Goal: Task Accomplishment & Management: Use online tool/utility

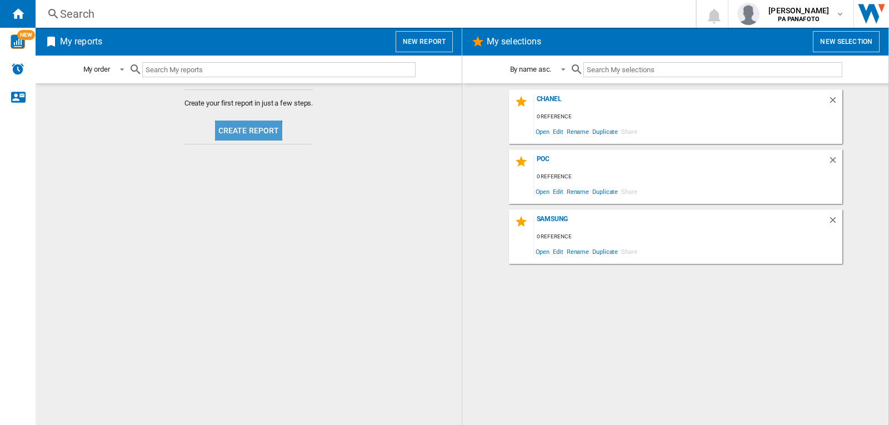
click at [237, 136] on button "Create report" at bounding box center [249, 131] width 68 height 20
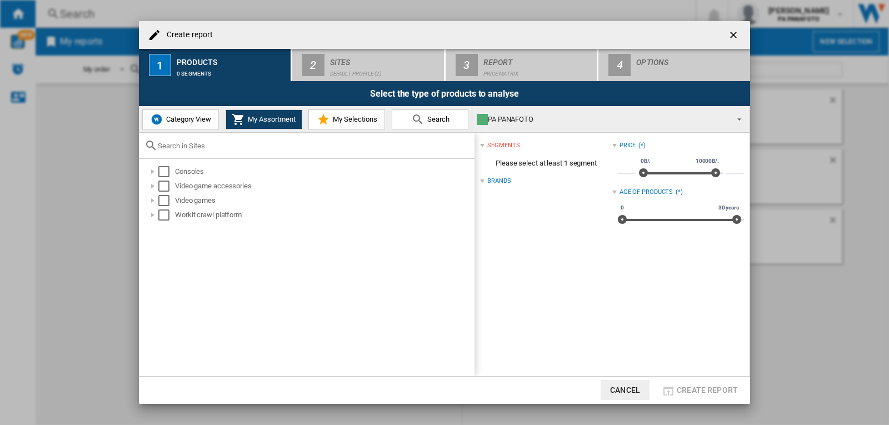
click at [192, 118] on span "Category View" at bounding box center [187, 119] width 48 height 8
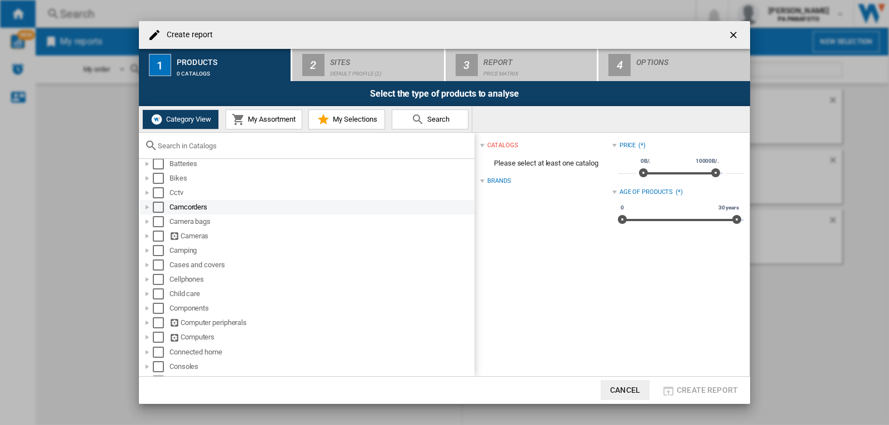
scroll to position [56, 0]
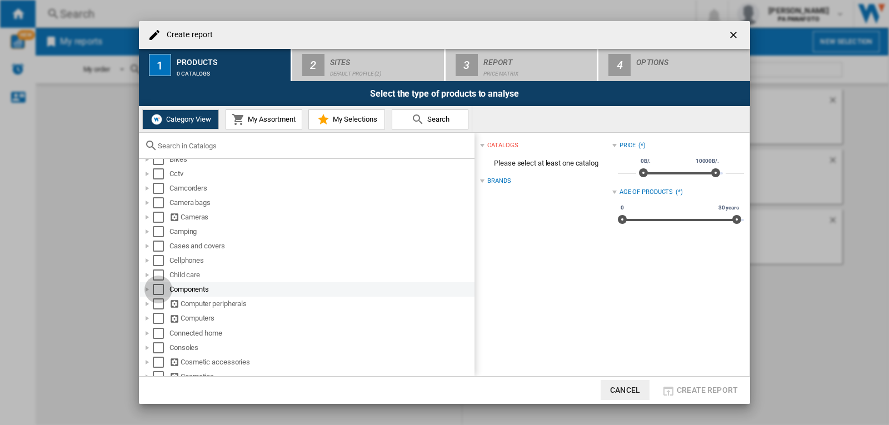
click at [161, 292] on div "Select" at bounding box center [158, 289] width 11 height 11
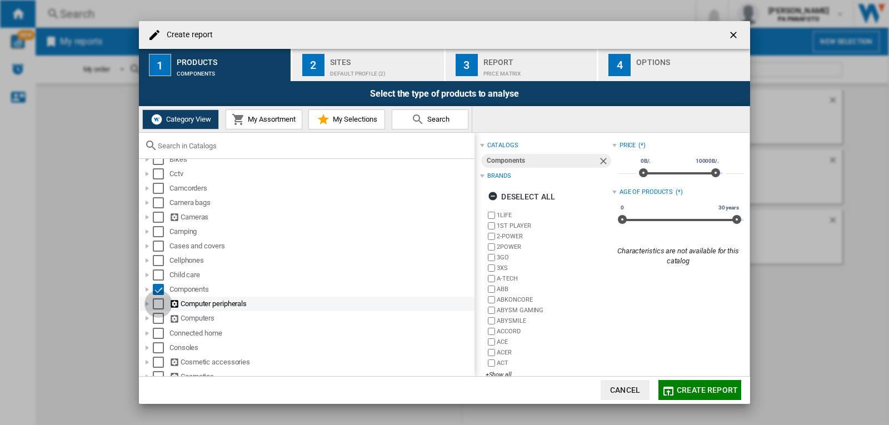
click at [154, 305] on div "Select" at bounding box center [158, 303] width 11 height 11
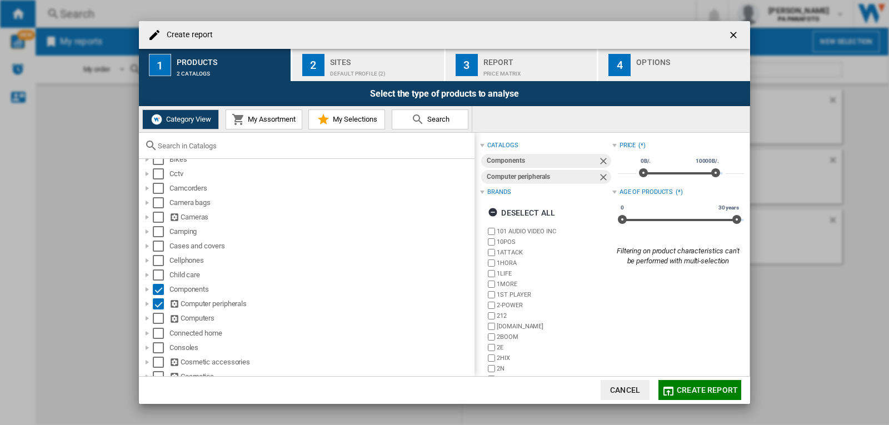
click at [346, 56] on div "Sites" at bounding box center [384, 59] width 109 height 12
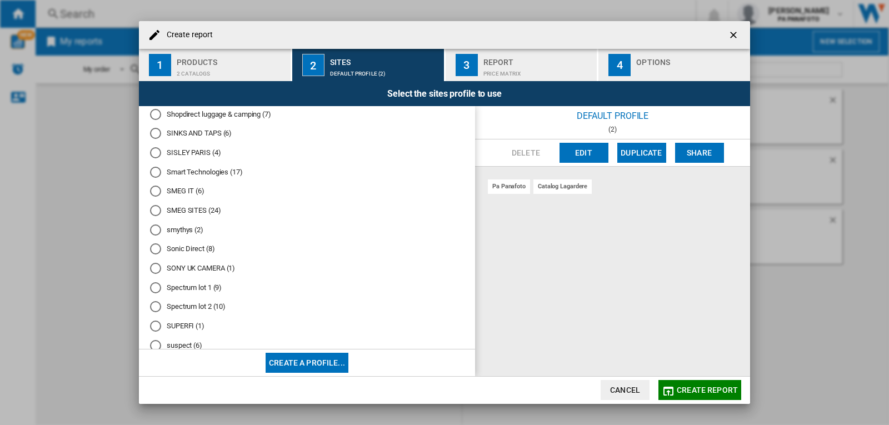
scroll to position [4206, 0]
click at [209, 63] on div "Products" at bounding box center [231, 59] width 109 height 12
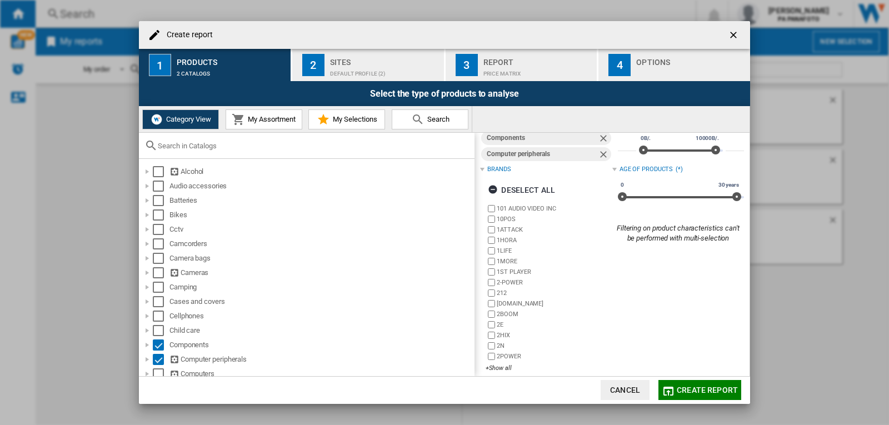
scroll to position [32, 0]
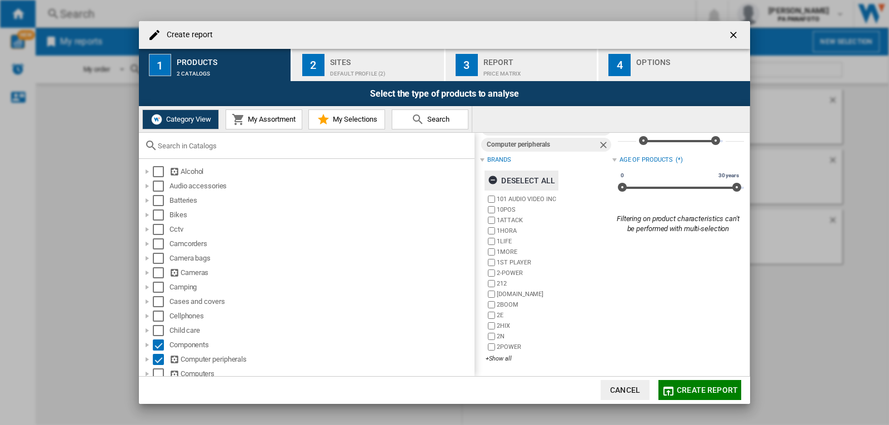
click at [527, 178] on div "Deselect all" at bounding box center [521, 181] width 67 height 20
click at [498, 361] on div "+Show all" at bounding box center [548, 358] width 126 height 8
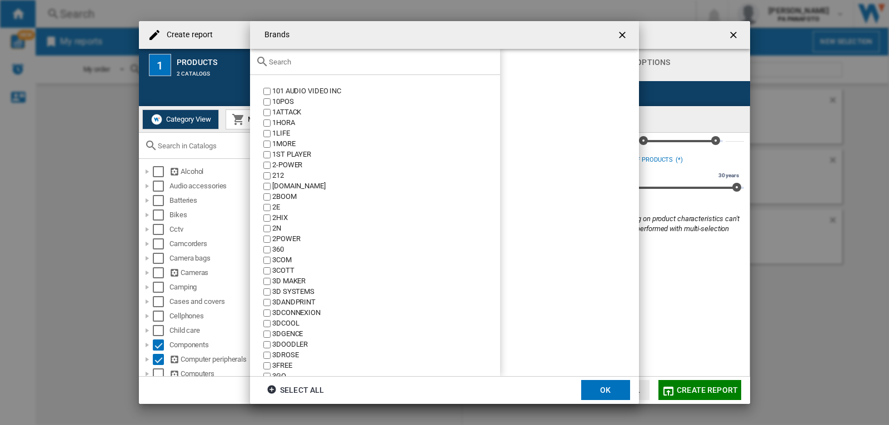
scroll to position [444, 0]
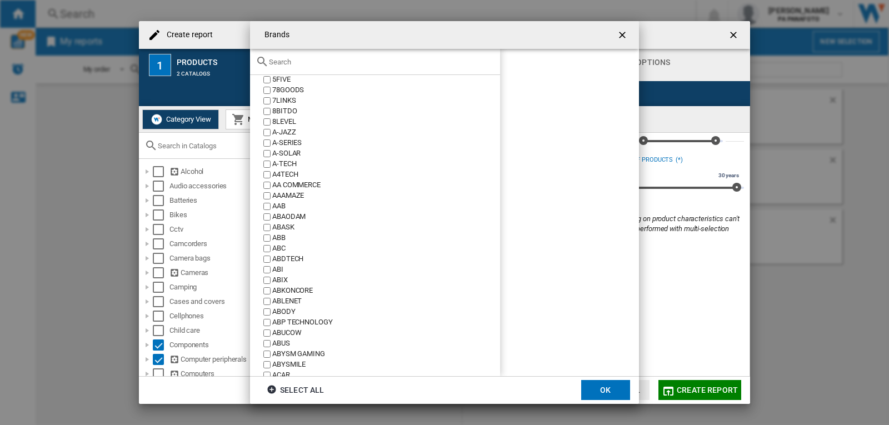
click at [323, 64] on input "text" at bounding box center [382, 62] width 226 height 8
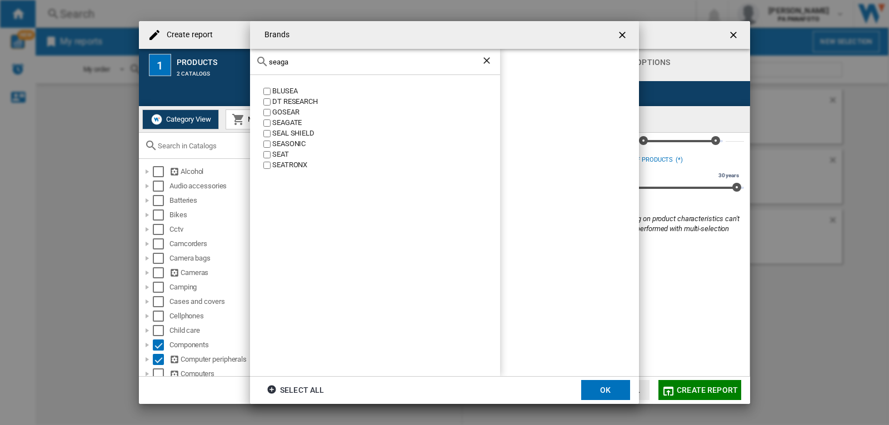
scroll to position [0, 0]
click at [323, 64] on input "seaga" at bounding box center [375, 62] width 212 height 8
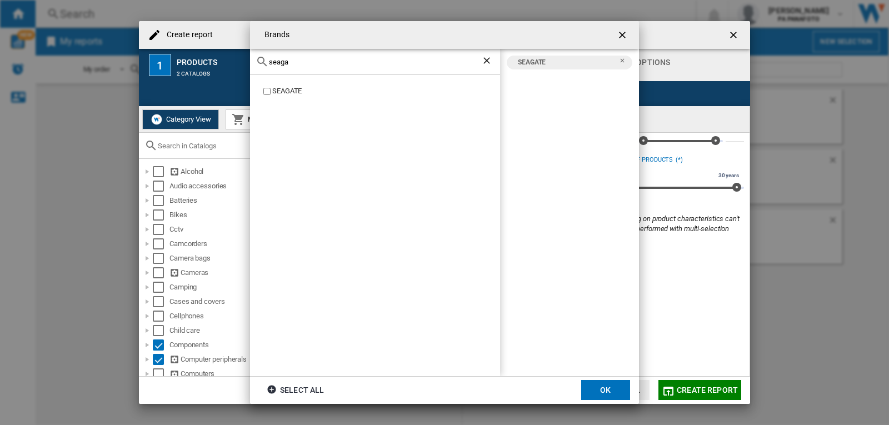
drag, startPoint x: 352, startPoint y: 61, endPoint x: 217, endPoint y: 57, distance: 134.5
click at [217, 57] on div "Brands seaga [GEOGRAPHIC_DATA] [GEOGRAPHIC_DATA] Select all OK" at bounding box center [444, 212] width 889 height 425
type input "[PERSON_NAME]"
click at [593, 379] on md-dialog-actions "Select all OK" at bounding box center [444, 390] width 389 height 28
click at [592, 386] on button "OK" at bounding box center [605, 390] width 49 height 20
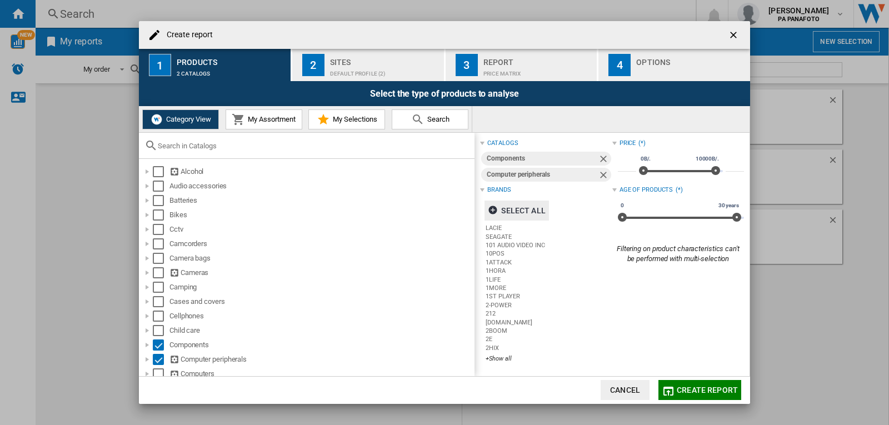
scroll to position [32, 0]
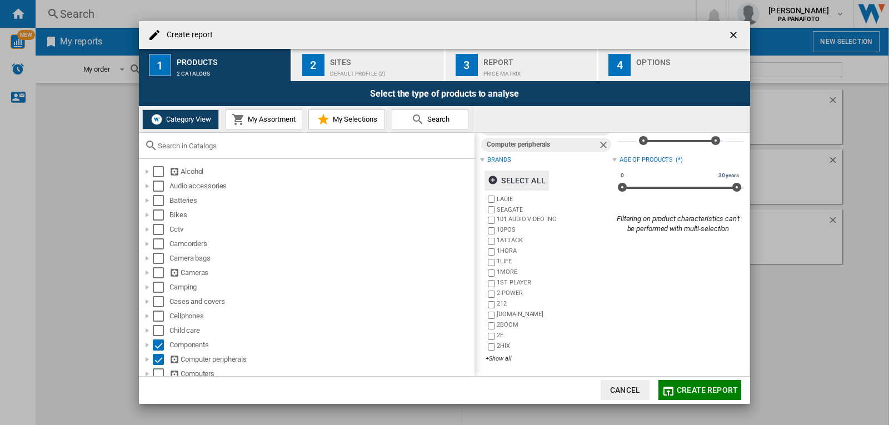
click at [380, 74] on div "Default profile (2)" at bounding box center [384, 71] width 109 height 12
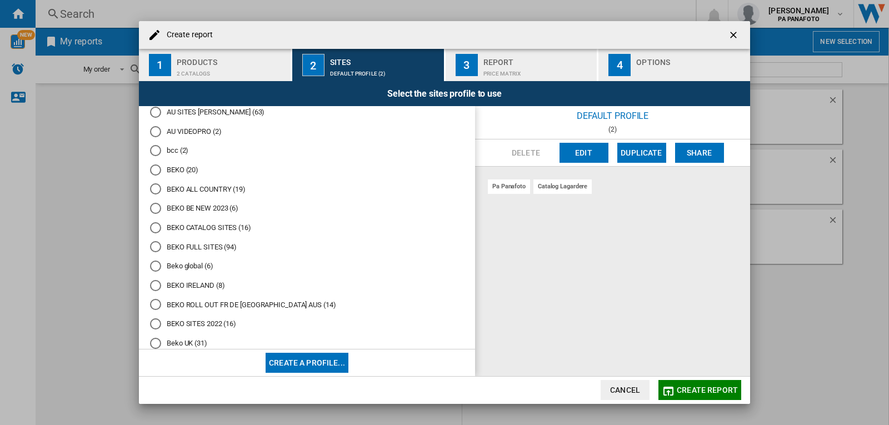
scroll to position [1262, 0]
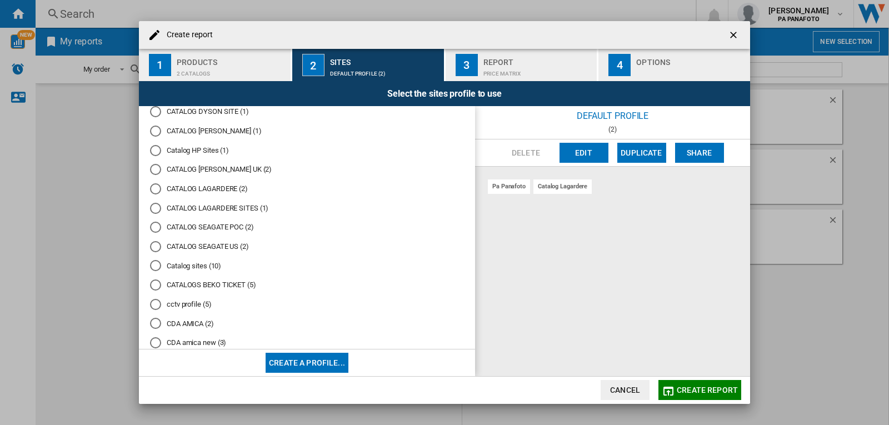
click at [333, 367] on button "Create a profile..." at bounding box center [307, 363] width 83 height 20
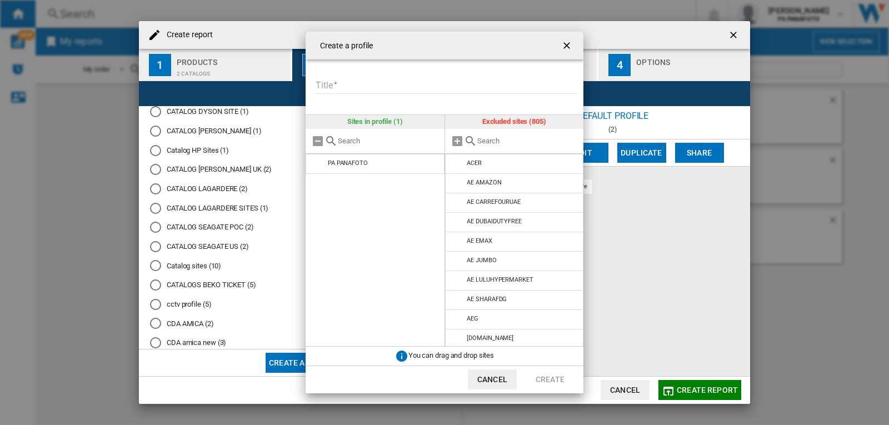
click at [393, 145] on input "text" at bounding box center [388, 141] width 101 height 8
click at [383, 90] on input "Title" at bounding box center [446, 85] width 263 height 17
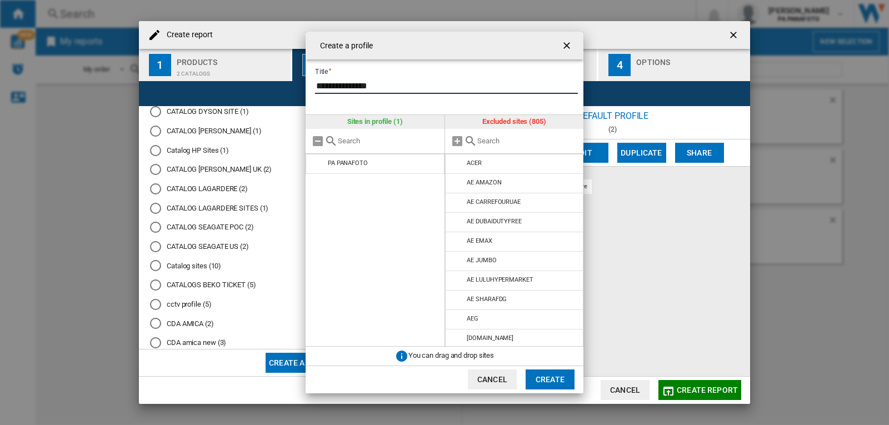
type input "**********"
click at [383, 135] on div at bounding box center [375, 141] width 139 height 25
click at [375, 139] on input "text" at bounding box center [388, 141] width 101 height 8
click at [384, 141] on input "text" at bounding box center [388, 141] width 101 height 8
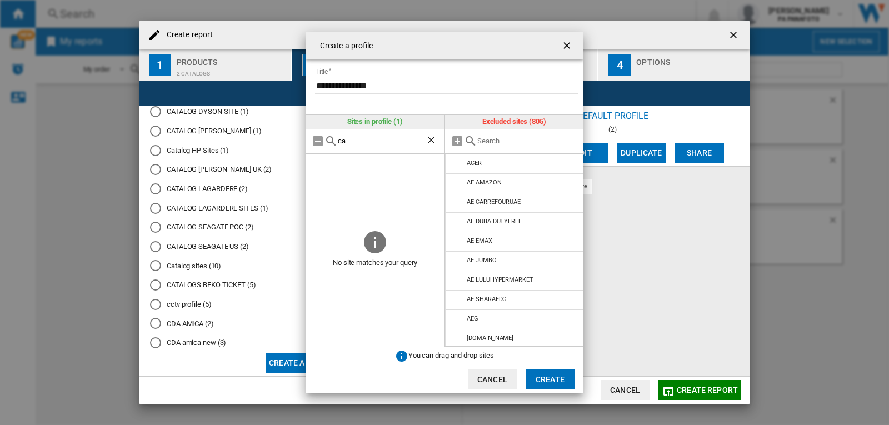
type input "c"
click at [512, 135] on div at bounding box center [514, 141] width 139 height 25
click at [503, 139] on input "text" at bounding box center [527, 141] width 101 height 8
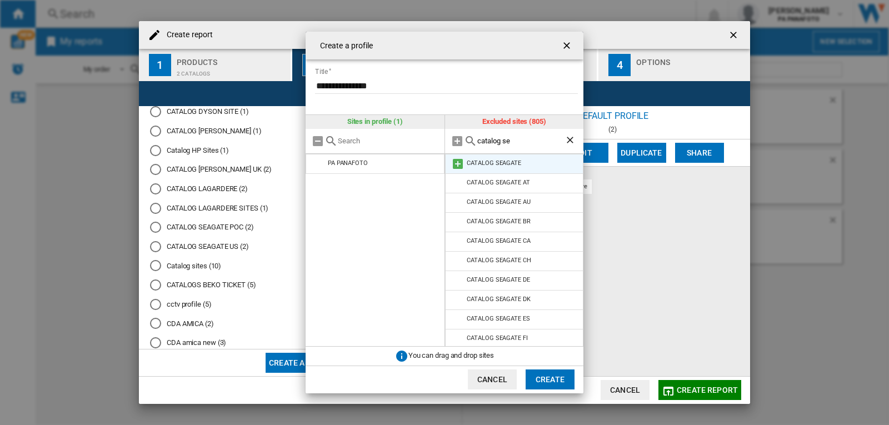
type input "catalog se"
click at [458, 169] on md-icon at bounding box center [457, 163] width 13 height 13
click at [455, 182] on md-icon at bounding box center [457, 183] width 13 height 13
click at [459, 201] on md-icon at bounding box center [457, 202] width 13 height 13
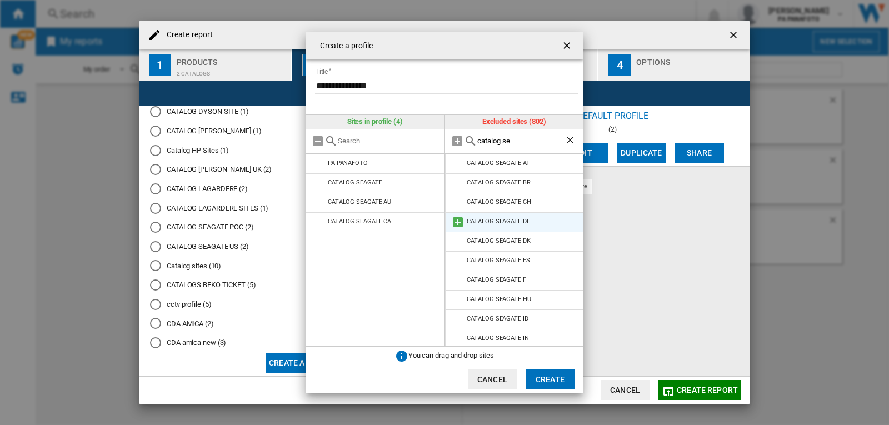
click at [457, 222] on md-icon at bounding box center [457, 222] width 13 height 13
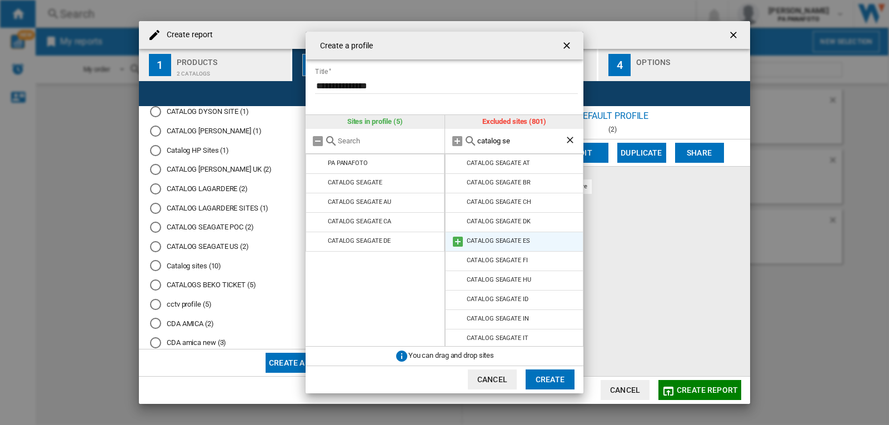
click at [459, 241] on md-icon at bounding box center [457, 241] width 13 height 13
click at [457, 260] on md-icon at bounding box center [457, 260] width 13 height 13
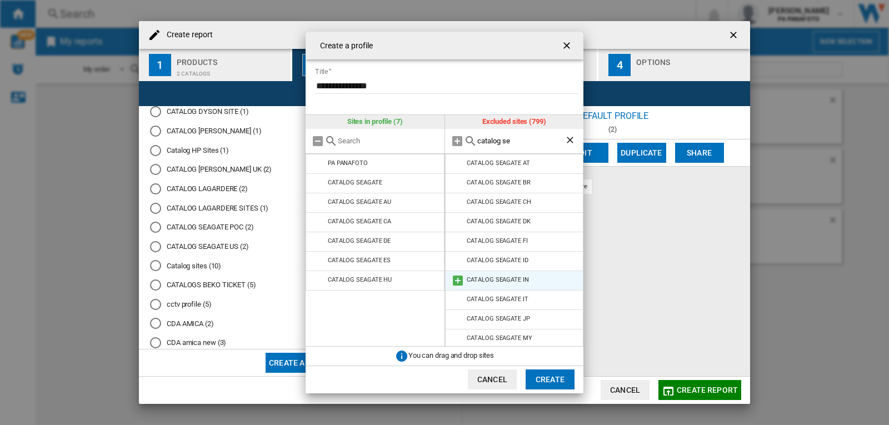
click at [457, 279] on md-icon at bounding box center [457, 280] width 13 height 13
click at [454, 294] on md-icon at bounding box center [457, 299] width 13 height 13
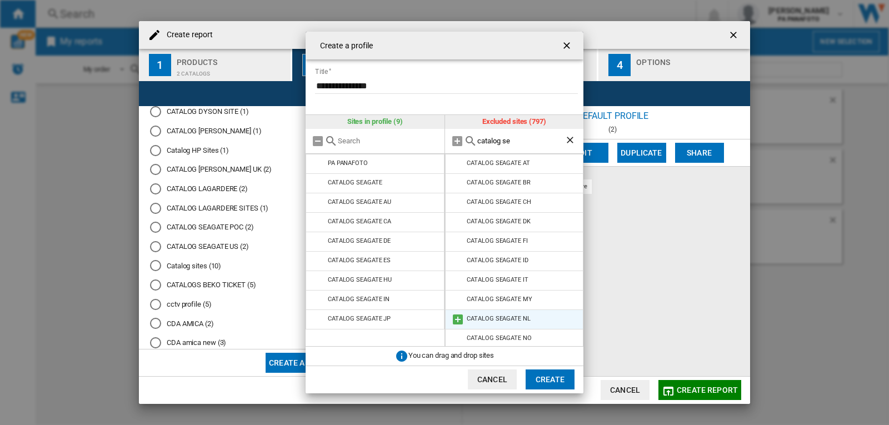
click at [456, 313] on md-icon at bounding box center [457, 319] width 13 height 13
click at [453, 338] on md-icon at bounding box center [457, 338] width 13 height 13
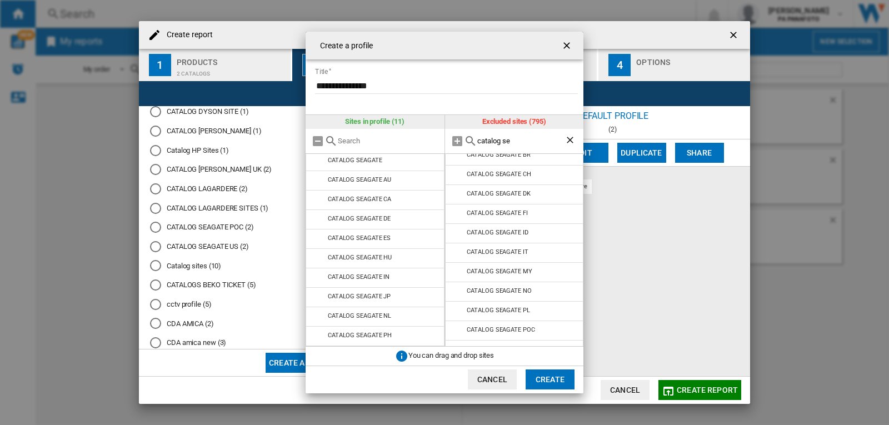
scroll to position [0, 0]
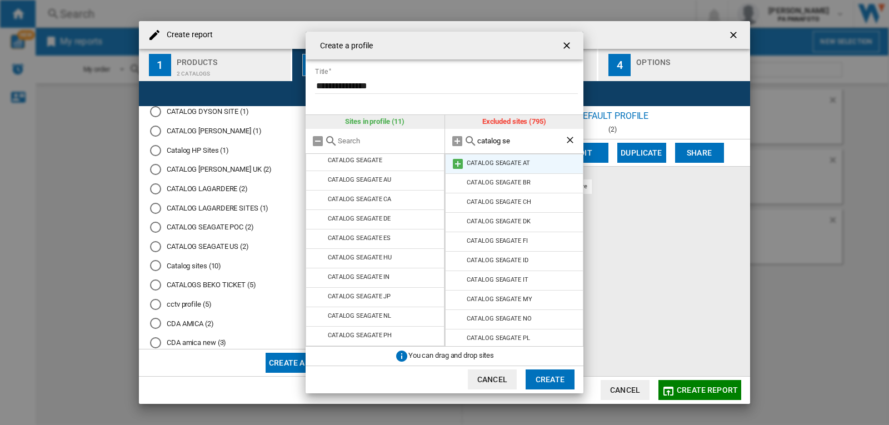
click at [459, 164] on md-icon at bounding box center [457, 163] width 13 height 13
click at [459, 184] on md-icon at bounding box center [457, 183] width 13 height 13
click at [456, 170] on md-icon at bounding box center [457, 163] width 13 height 13
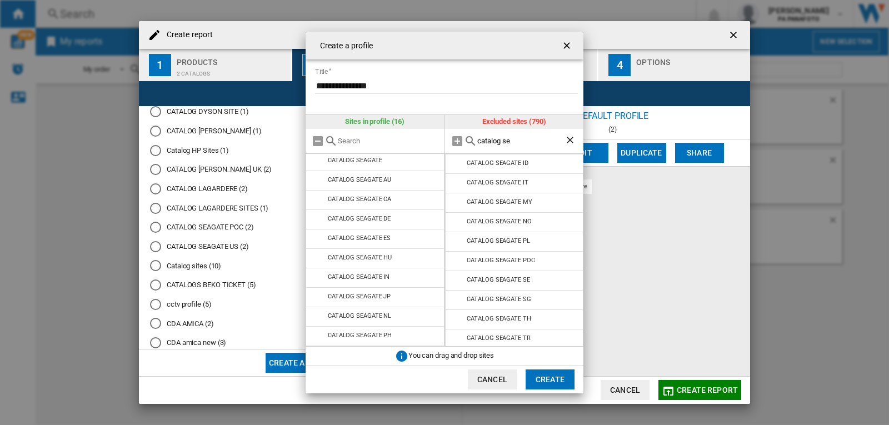
click at [456, 170] on md-icon at bounding box center [457, 163] width 13 height 13
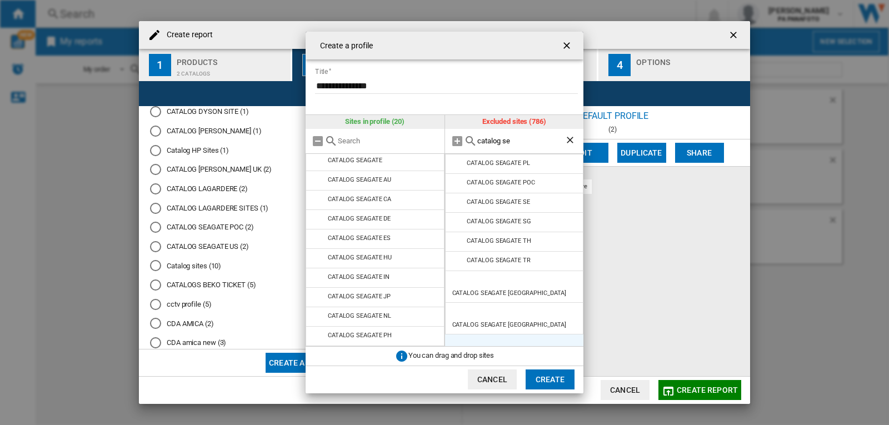
click at [456, 170] on md-icon at bounding box center [457, 163] width 13 height 13
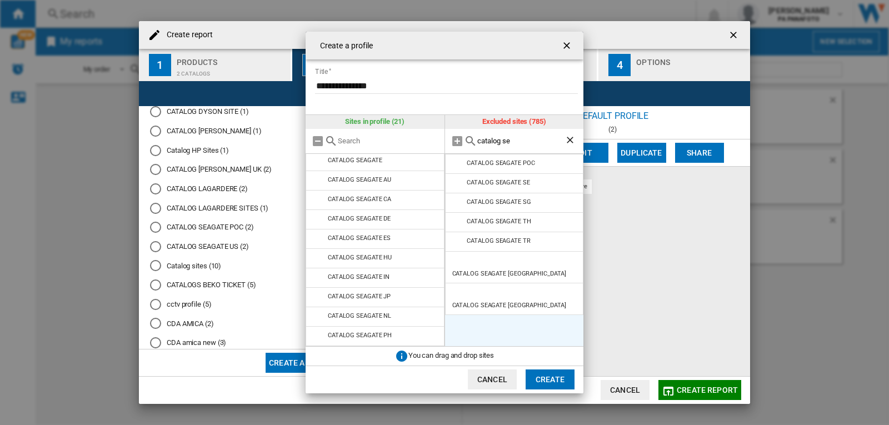
click at [456, 170] on md-icon at bounding box center [457, 163] width 13 height 13
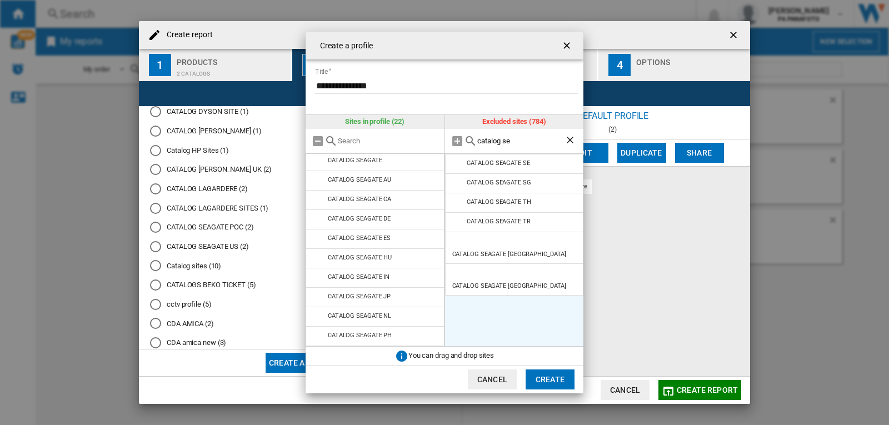
click at [456, 170] on md-icon at bounding box center [457, 163] width 13 height 13
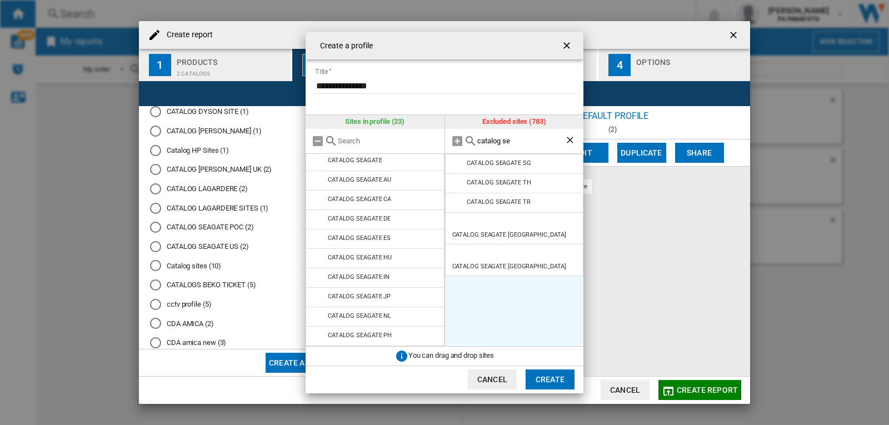
click at [456, 170] on md-icon at bounding box center [457, 163] width 13 height 13
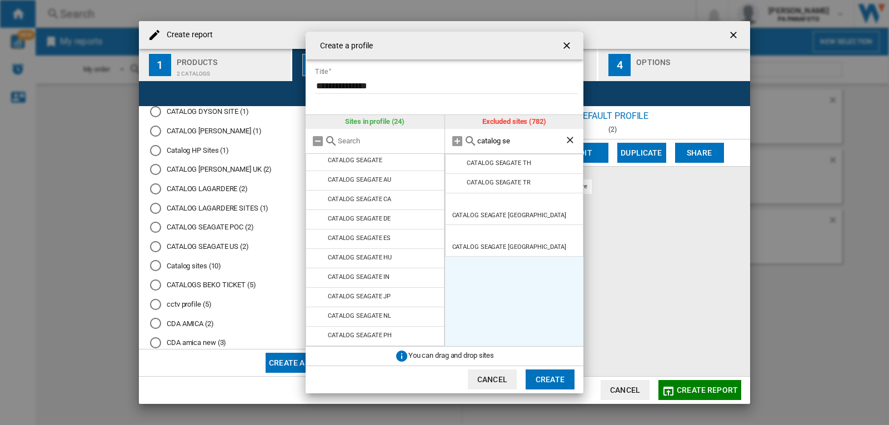
click at [456, 170] on md-icon at bounding box center [457, 163] width 13 height 13
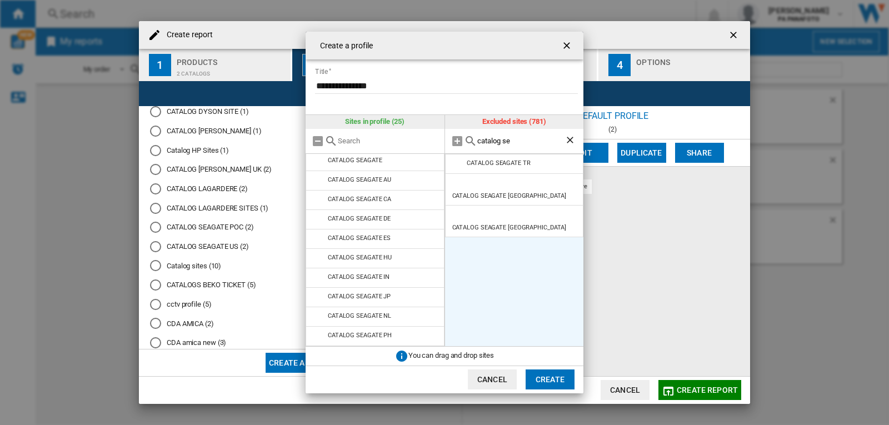
click at [456, 170] on md-icon at bounding box center [457, 163] width 13 height 13
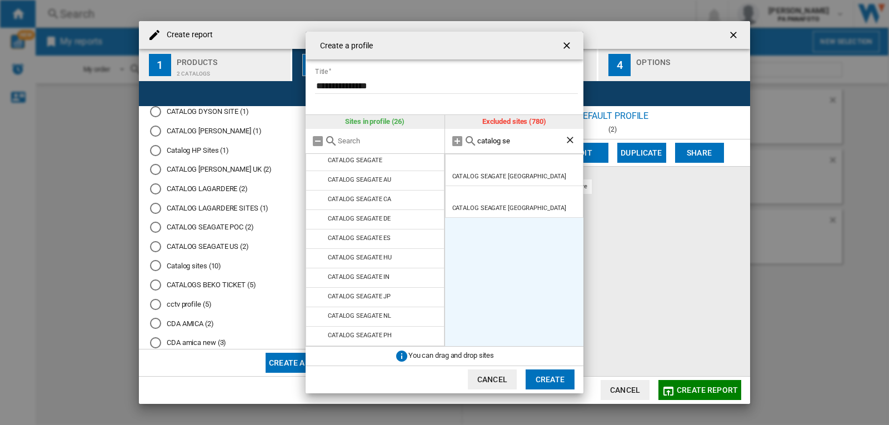
click at [456, 170] on md-icon at bounding box center [457, 163] width 13 height 13
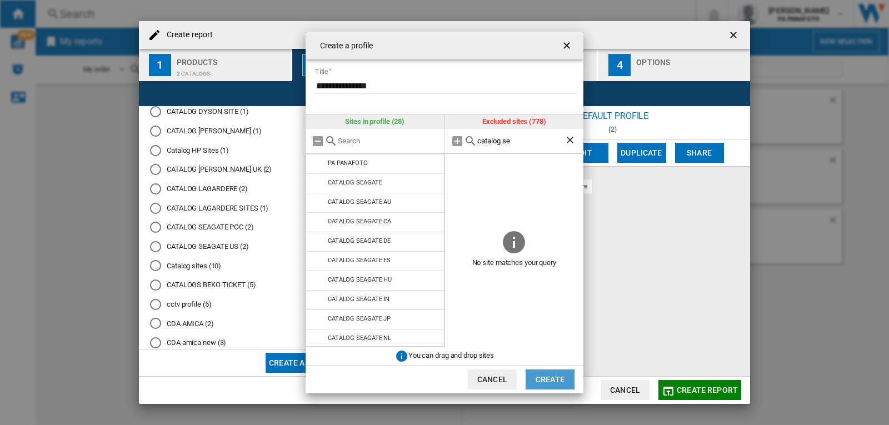
click at [531, 372] on button "Create" at bounding box center [549, 379] width 49 height 20
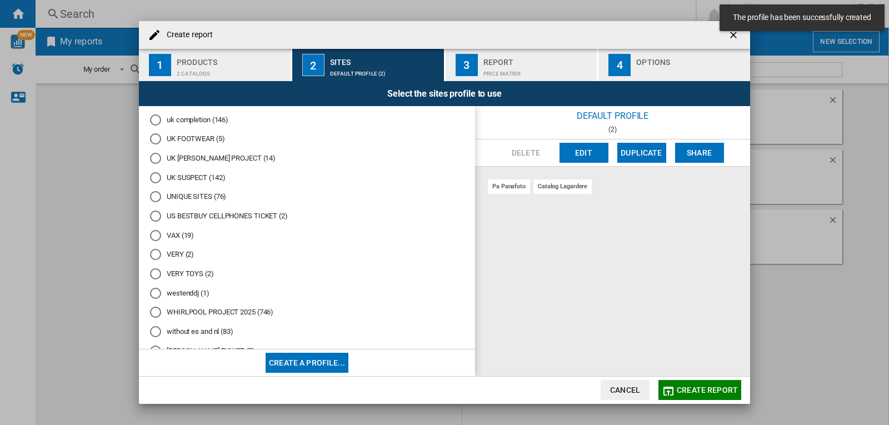
scroll to position [4862, 0]
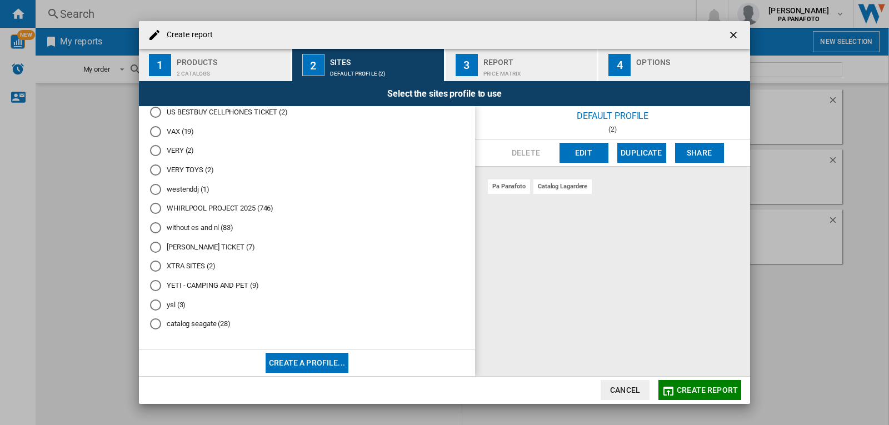
click at [204, 322] on md-radio-button "catalog seagate (28)" at bounding box center [307, 324] width 314 height 11
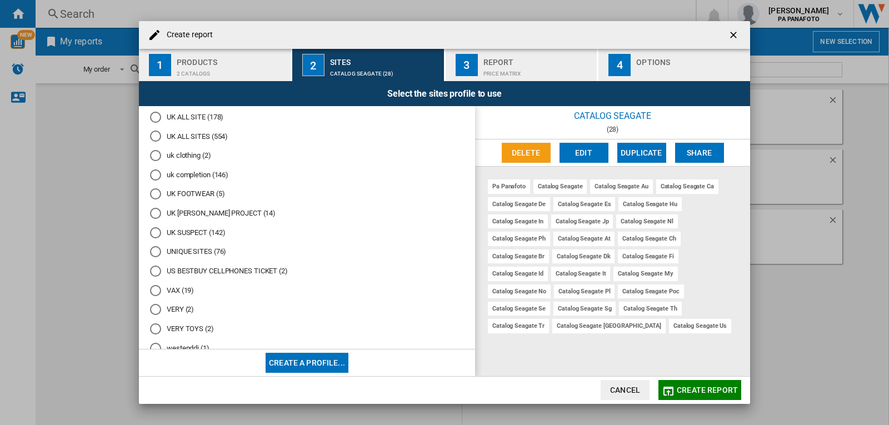
scroll to position [4639, 0]
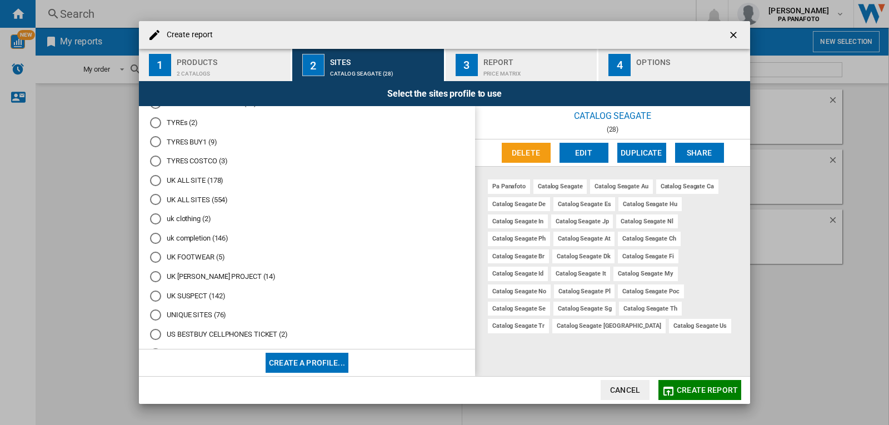
click at [701, 392] on span "Create report" at bounding box center [707, 390] width 61 height 9
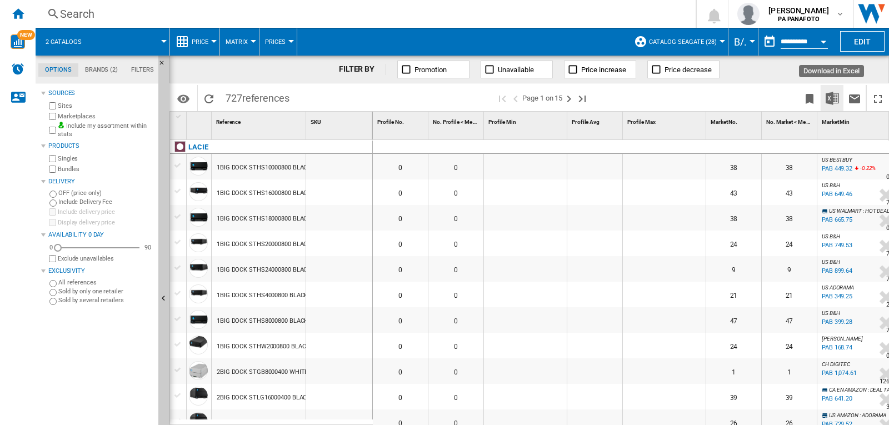
click at [829, 99] on img "Download in Excel" at bounding box center [831, 98] width 13 height 13
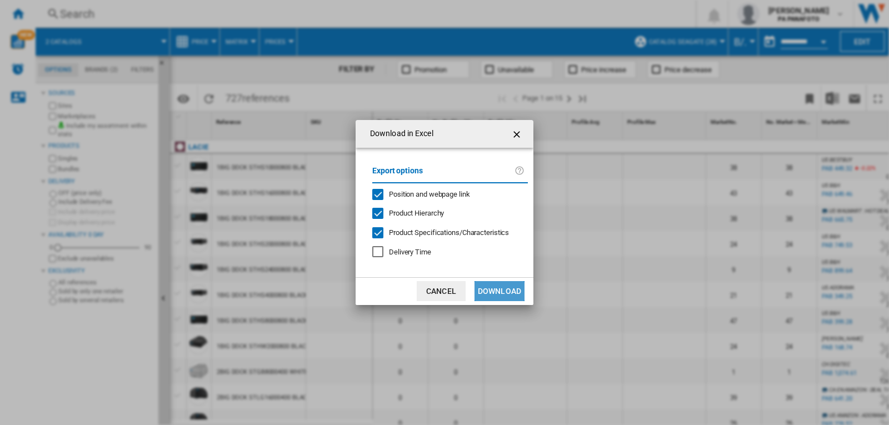
click at [483, 292] on button "Download" at bounding box center [499, 291] width 50 height 20
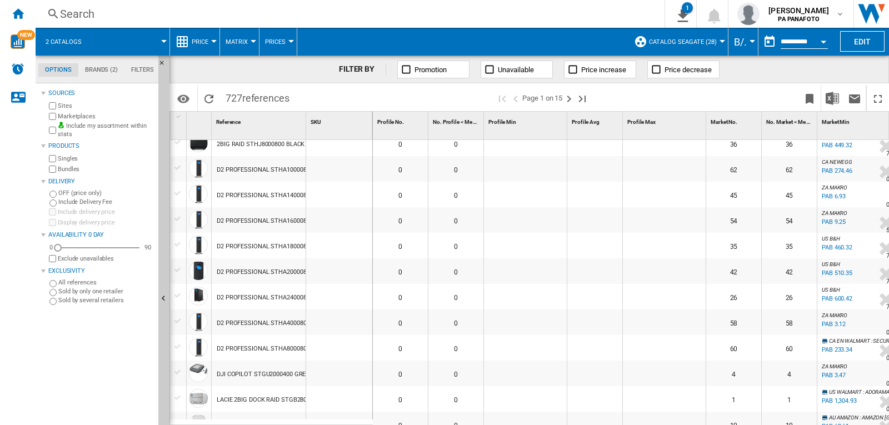
scroll to position [555, 0]
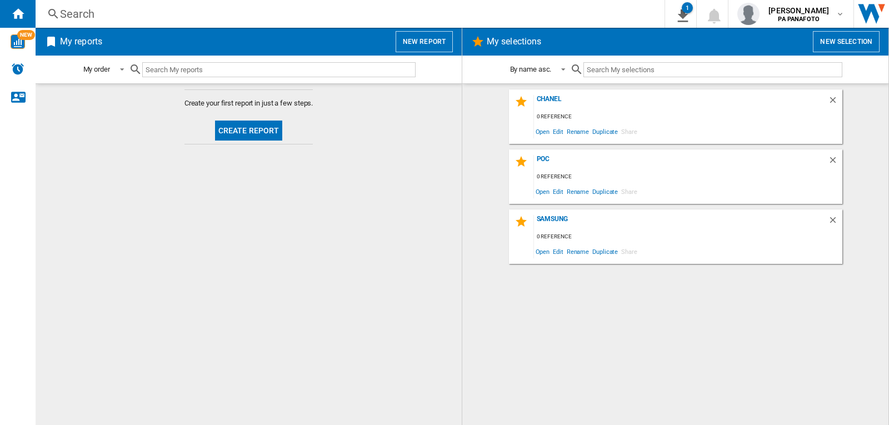
click at [233, 126] on button "Create report" at bounding box center [249, 131] width 68 height 20
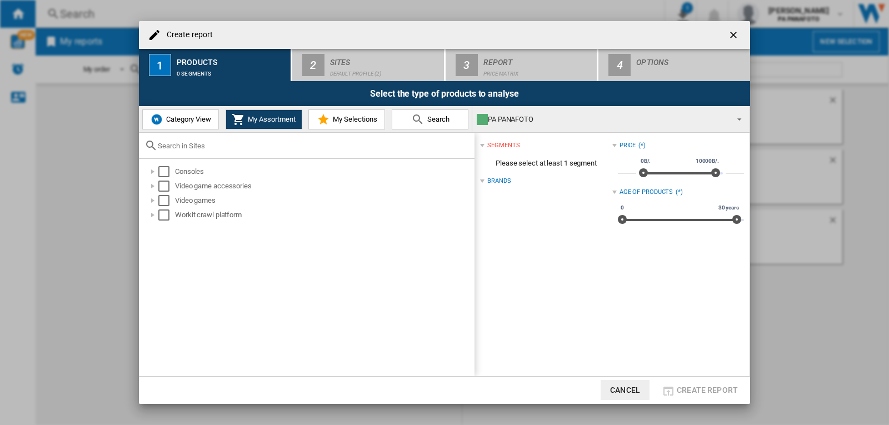
click at [206, 73] on div "0 segments" at bounding box center [231, 71] width 109 height 12
click at [199, 113] on button "Category View" at bounding box center [180, 119] width 77 height 20
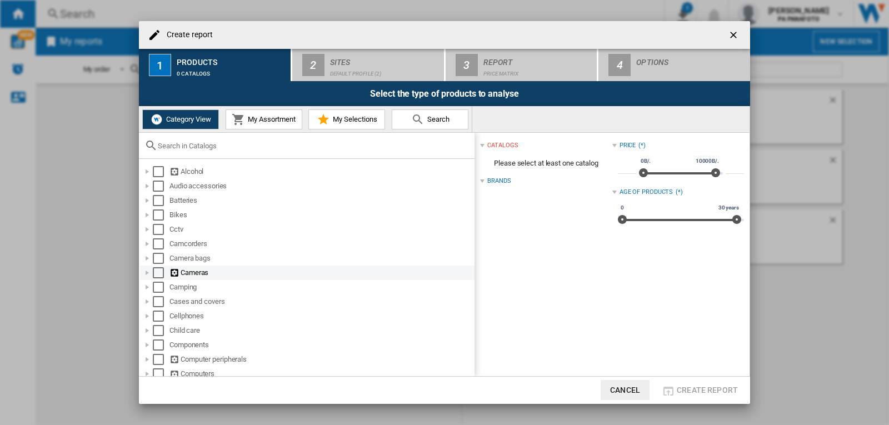
scroll to position [56, 0]
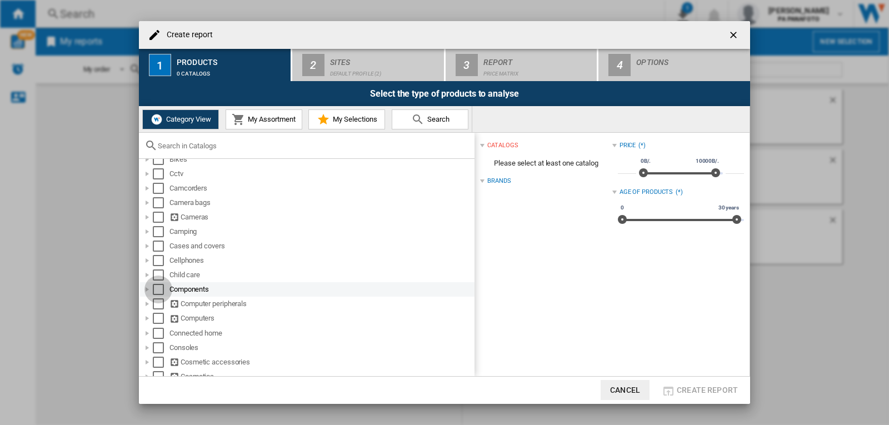
click at [159, 290] on div "Select" at bounding box center [158, 289] width 11 height 11
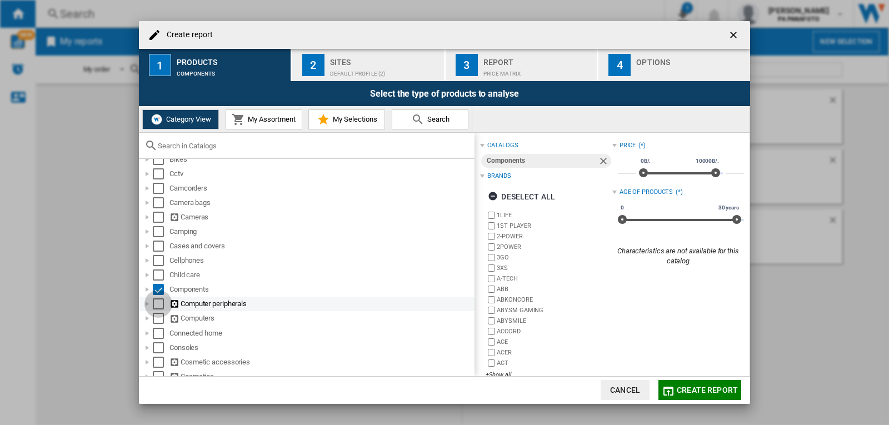
click at [160, 304] on div "Select" at bounding box center [158, 303] width 11 height 11
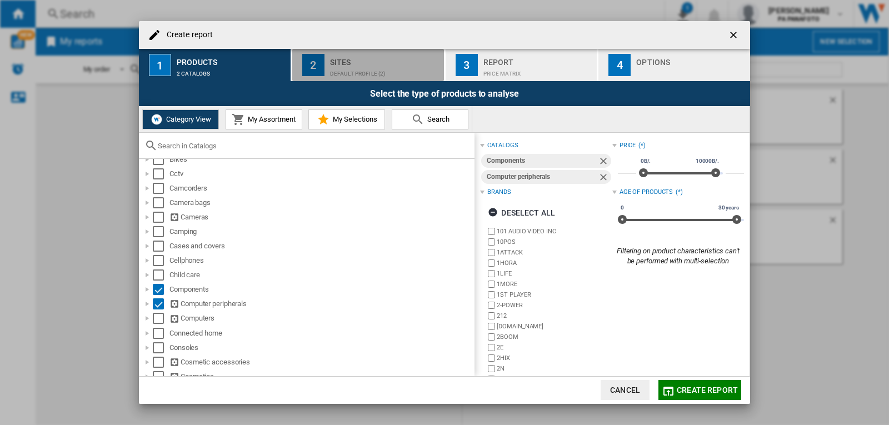
click at [373, 71] on div "Default profile (2)" at bounding box center [384, 71] width 109 height 12
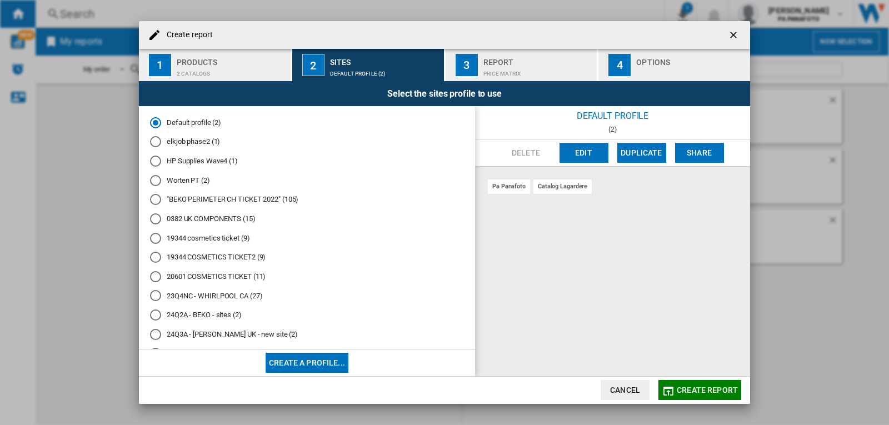
click at [237, 70] on div "2 catalogs" at bounding box center [231, 71] width 109 height 12
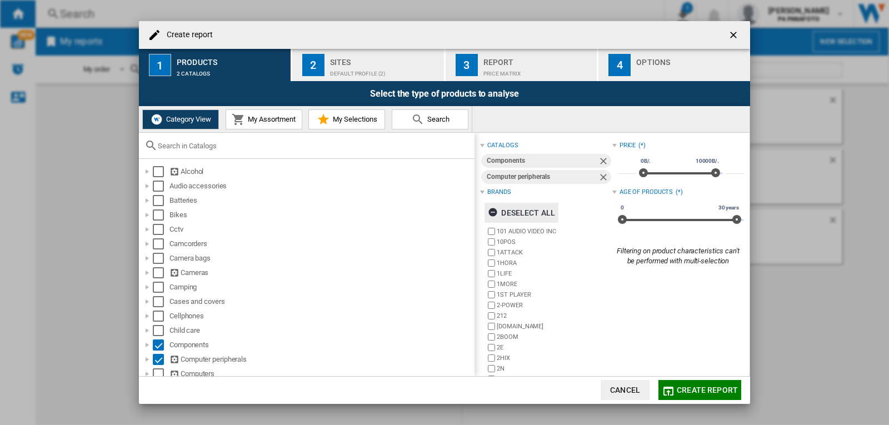
click at [489, 212] on ng-md-icon "Create report ..." at bounding box center [494, 213] width 13 height 13
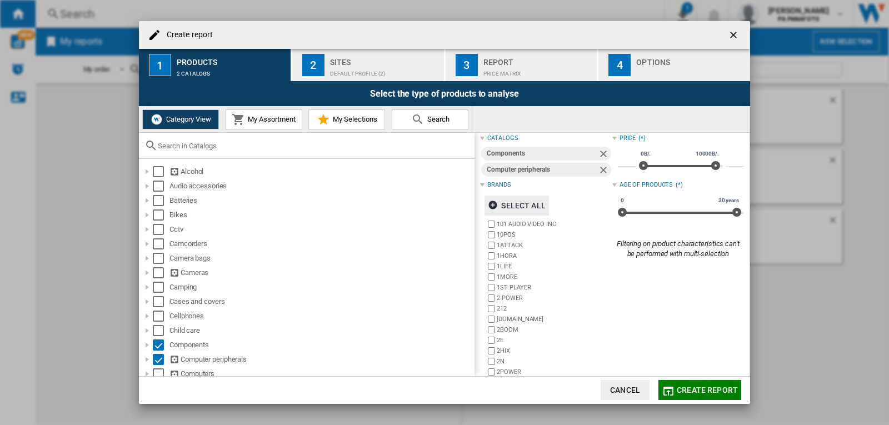
scroll to position [0, 0]
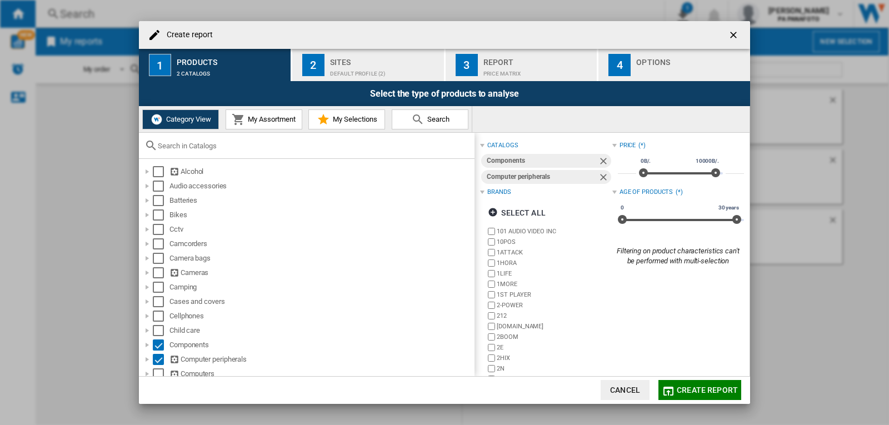
click at [495, 189] on div "Brands" at bounding box center [498, 192] width 23 height 9
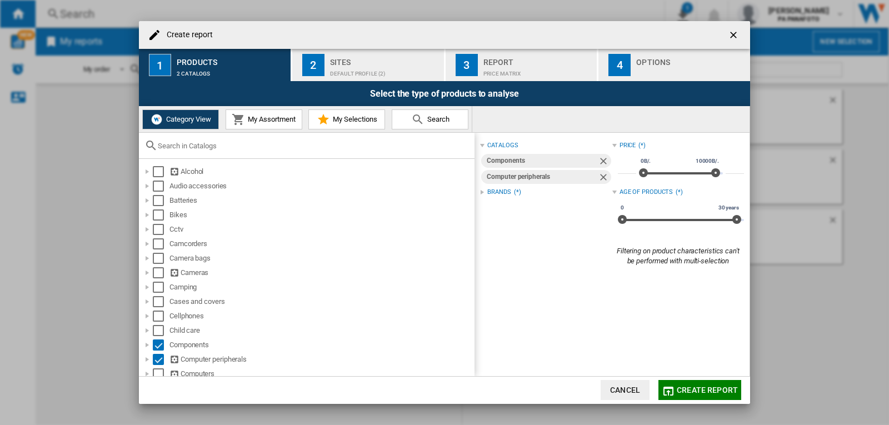
click at [495, 189] on div "Brands" at bounding box center [498, 192] width 23 height 9
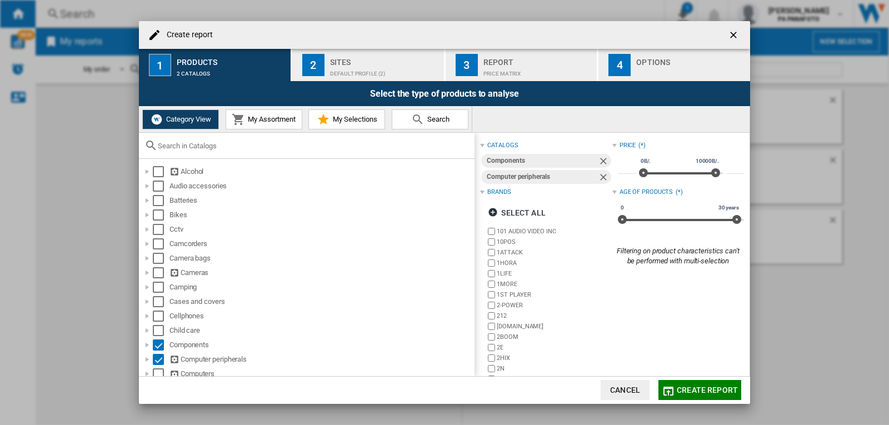
scroll to position [32, 0]
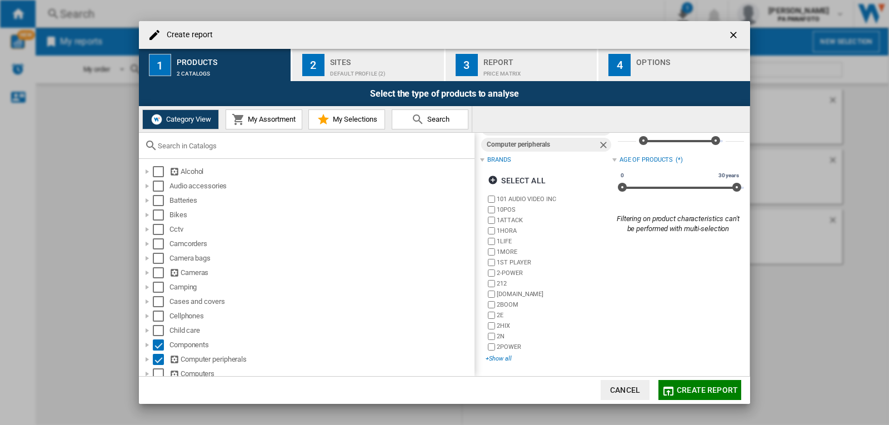
click at [503, 359] on div "+Show all" at bounding box center [548, 358] width 126 height 8
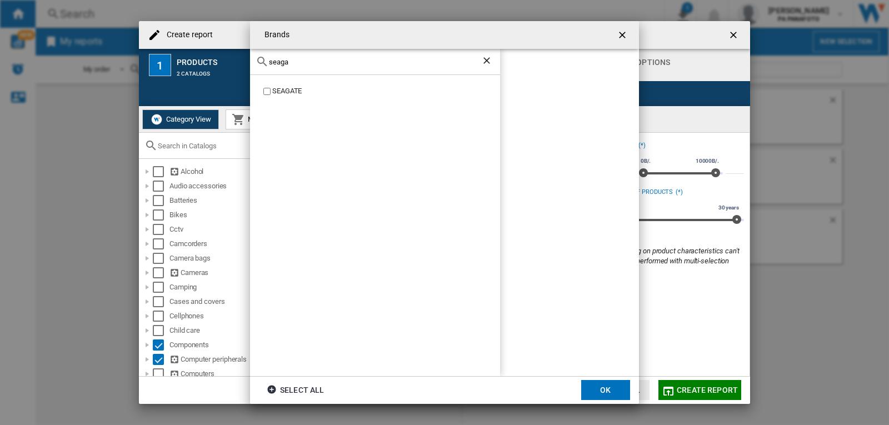
scroll to position [32, 0]
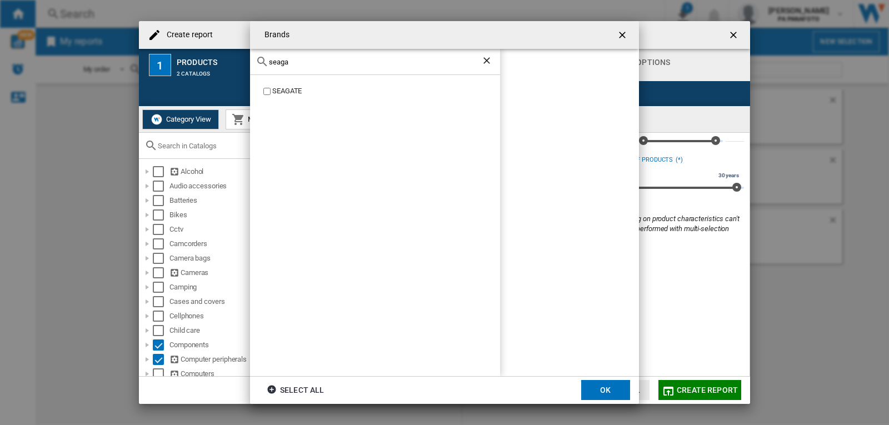
click at [291, 87] on div "SEAGATE" at bounding box center [386, 91] width 228 height 11
drag, startPoint x: 319, startPoint y: 62, endPoint x: 188, endPoint y: 60, distance: 130.6
click at [188, 60] on div "Brands seaga [GEOGRAPHIC_DATA] [GEOGRAPHIC_DATA] Select all OK" at bounding box center [444, 212] width 889 height 425
type input "[PERSON_NAME]"
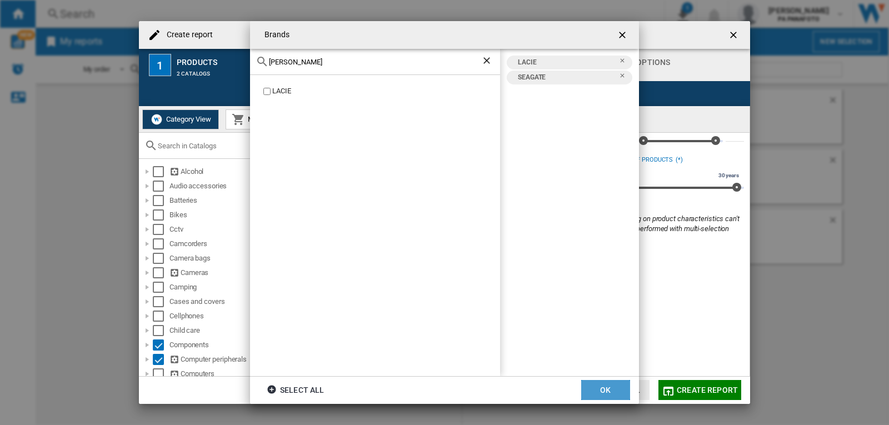
click at [592, 397] on button "OK" at bounding box center [605, 390] width 49 height 20
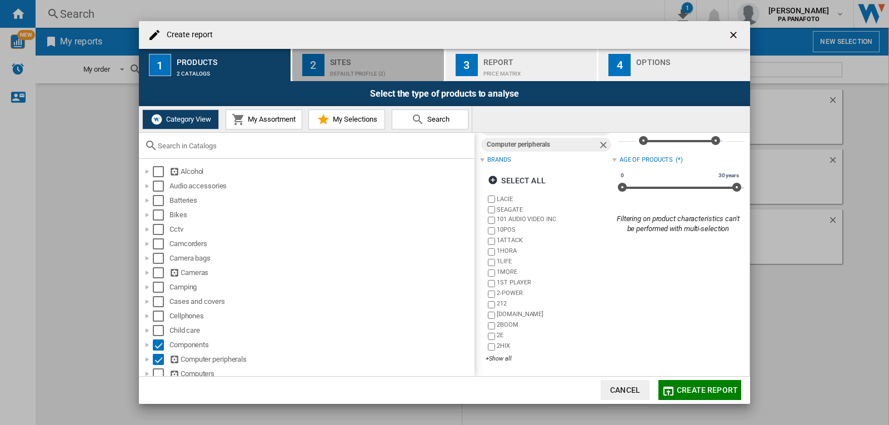
click at [381, 77] on button "2 Sites Default profile (2)" at bounding box center [368, 65] width 153 height 32
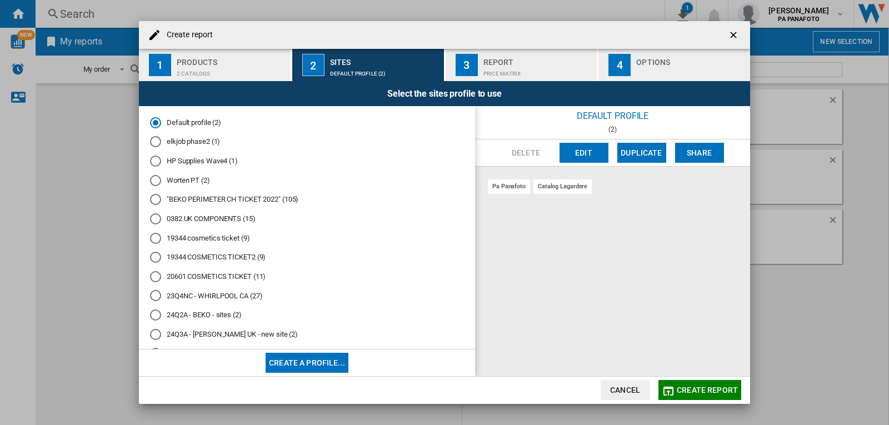
click at [317, 363] on button "Create a profile..." at bounding box center [307, 363] width 83 height 20
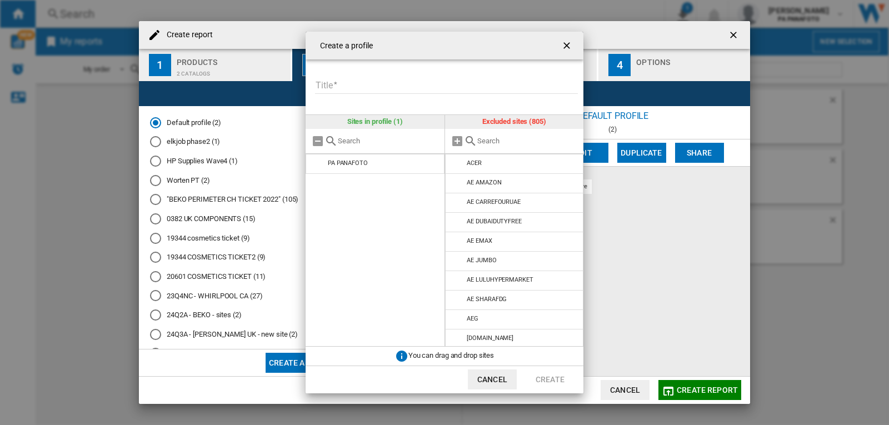
click at [502, 140] on input "Create a ..." at bounding box center [527, 141] width 101 height 8
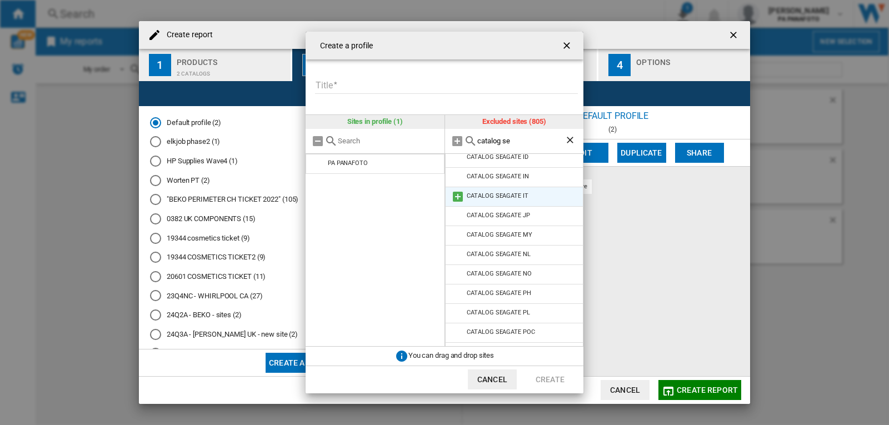
scroll to position [222, 0]
type input "catalog se"
click at [529, 231] on div "CATALOG SEAGATE MY" at bounding box center [499, 232] width 65 height 7
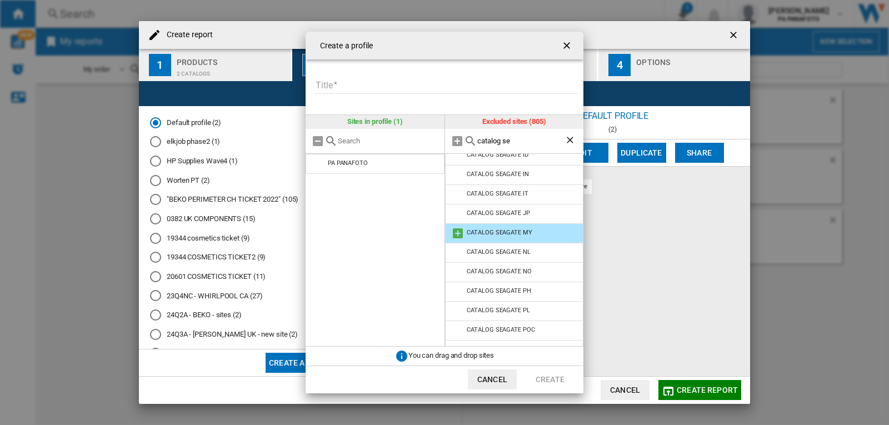
click at [456, 235] on md-icon "Create a ..." at bounding box center [457, 233] width 13 height 13
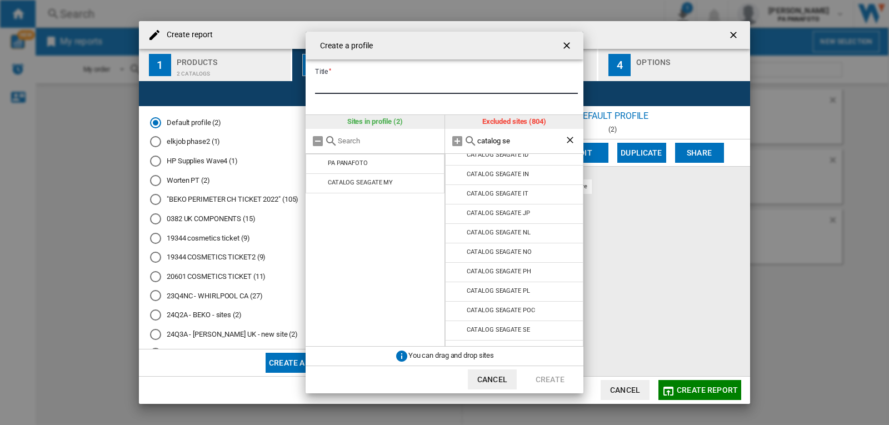
click at [361, 79] on input "Title" at bounding box center [446, 85] width 263 height 17
type input "*"
type input "******"
click at [546, 384] on button "Create" at bounding box center [549, 379] width 49 height 20
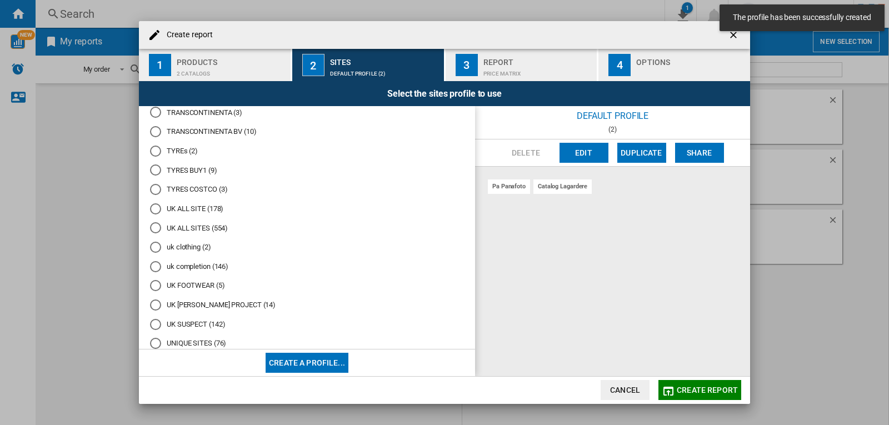
scroll to position [4881, 0]
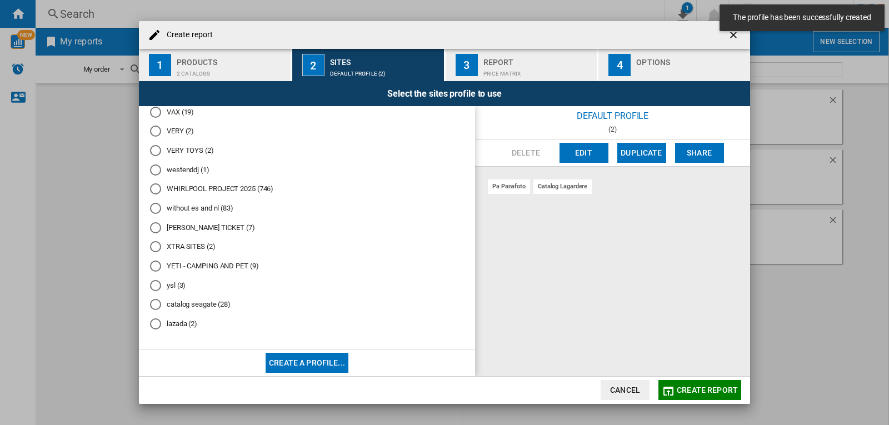
click at [176, 324] on md-radio-button "lazada (2)" at bounding box center [307, 324] width 314 height 11
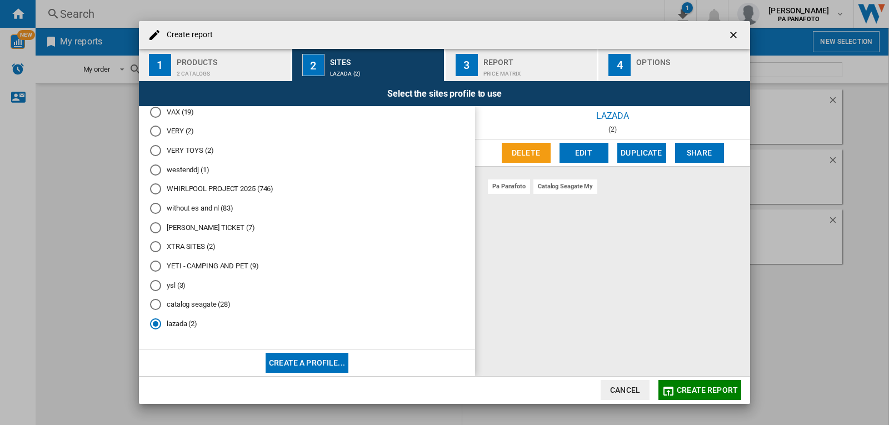
click at [699, 384] on button "Create report" at bounding box center [699, 390] width 83 height 20
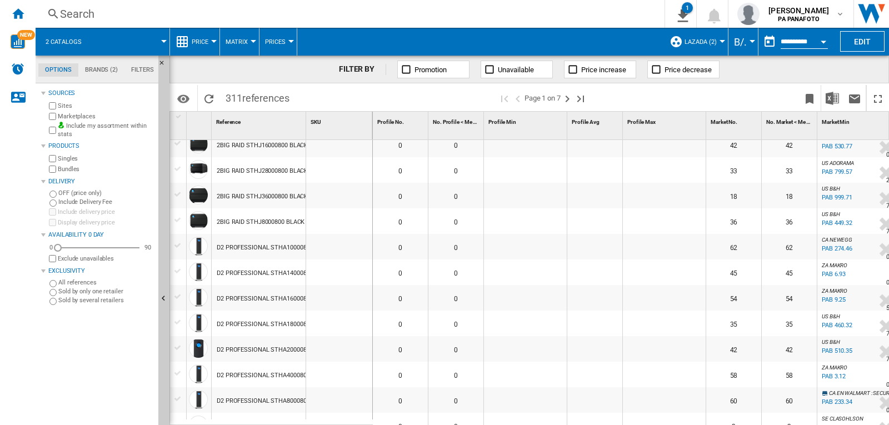
scroll to position [667, 0]
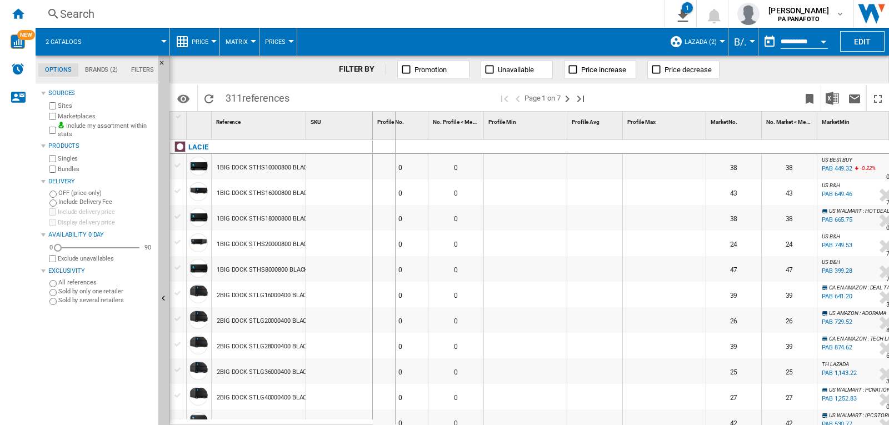
drag, startPoint x: 307, startPoint y: 123, endPoint x: 394, endPoint y: 118, distance: 87.9
click at [394, 118] on div "1 Reference 1 SKU 1 LACIE 1BIG DOCK STHS10000800 BLACK 10TB 1BIG DOCK STHS16000…" at bounding box center [529, 268] width 718 height 313
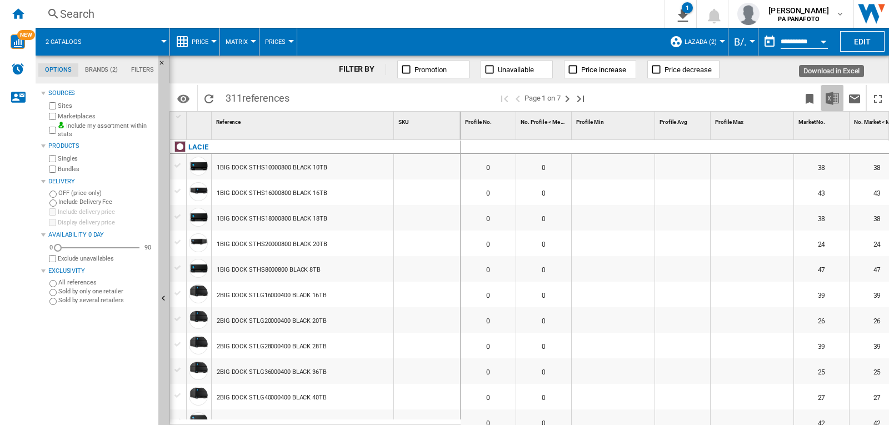
click at [832, 103] on img "Download in Excel" at bounding box center [831, 98] width 13 height 13
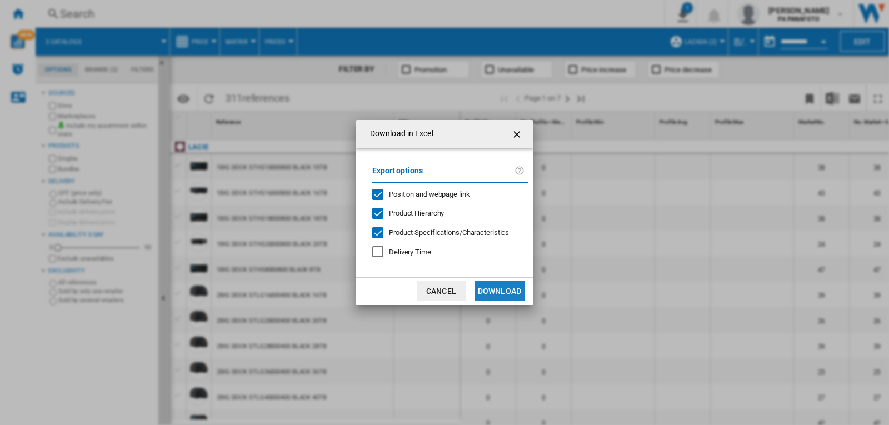
click at [505, 291] on button "Download" at bounding box center [499, 291] width 50 height 20
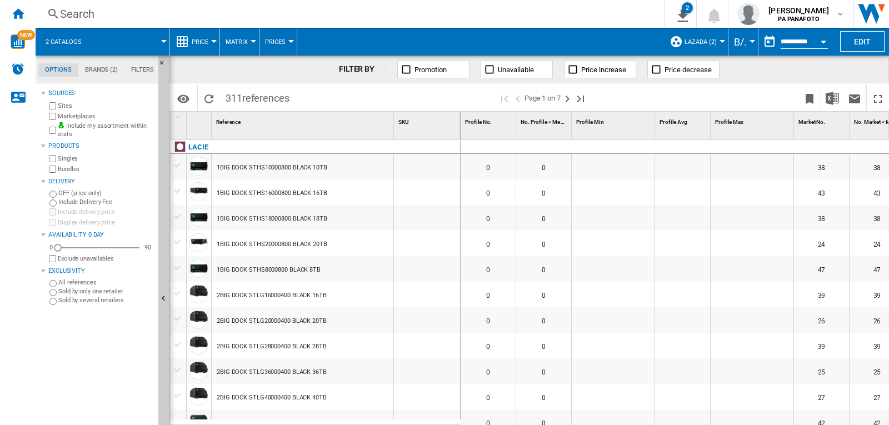
click at [69, 44] on span "2 catalogs" at bounding box center [64, 41] width 36 height 7
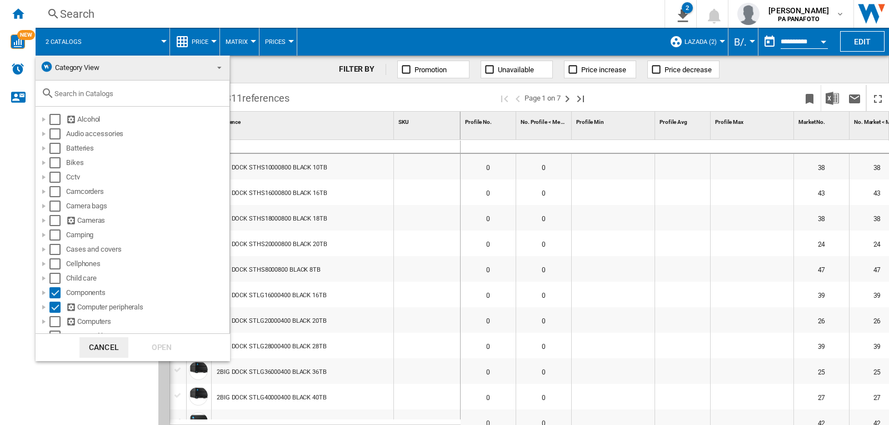
click at [112, 35] on md-backdrop at bounding box center [444, 212] width 889 height 425
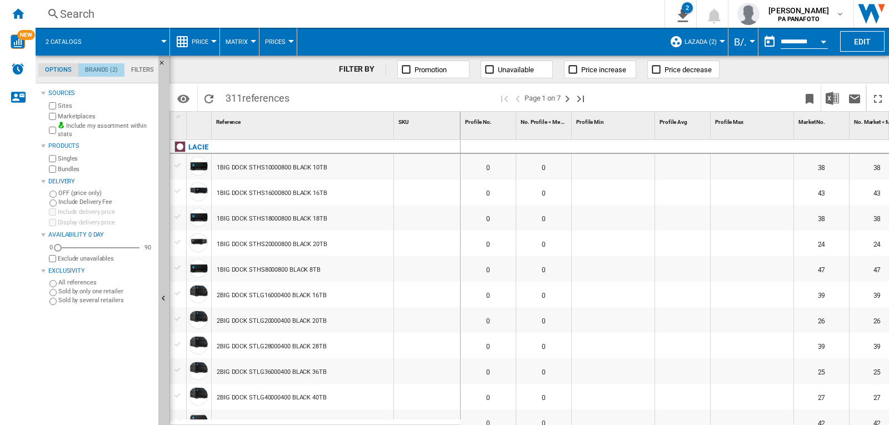
click at [113, 70] on md-tab-item "Brands (2)" at bounding box center [101, 69] width 46 height 13
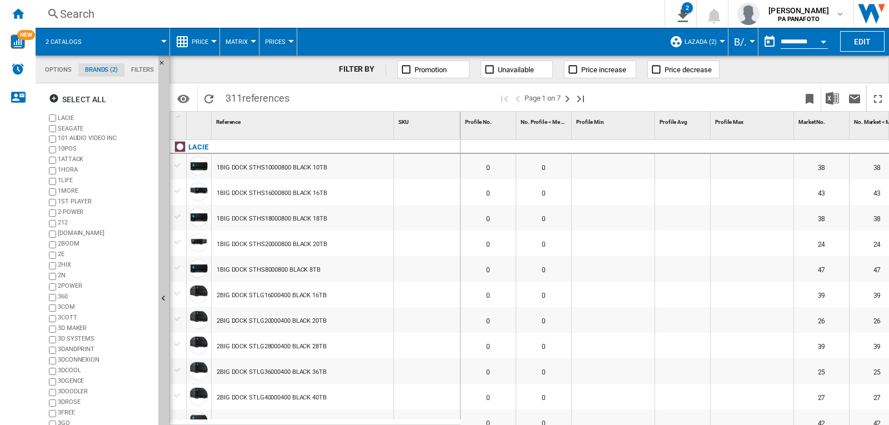
click at [68, 117] on label "LACIE" at bounding box center [106, 118] width 96 height 8
click at [65, 127] on label "SEAGATE" at bounding box center [106, 128] width 96 height 8
click at [79, 101] on div "Select all" at bounding box center [77, 99] width 57 height 20
click at [61, 72] on md-tab-item "Options" at bounding box center [58, 69] width 40 height 13
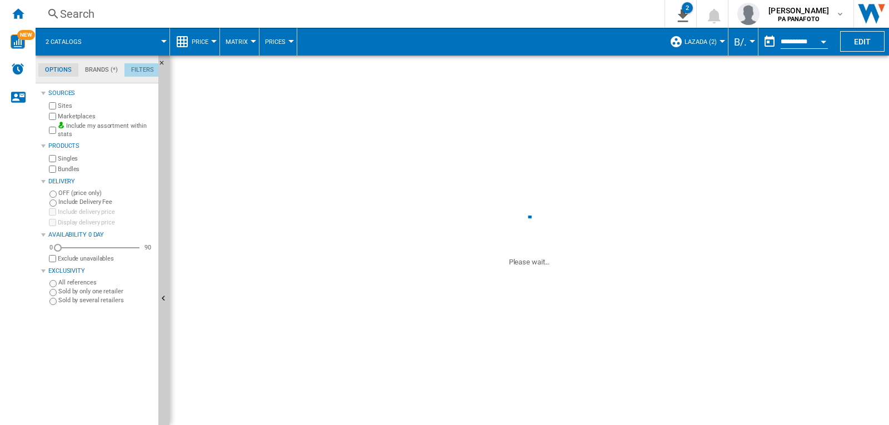
click at [137, 71] on md-tab-item "Filters" at bounding box center [142, 69] width 36 height 13
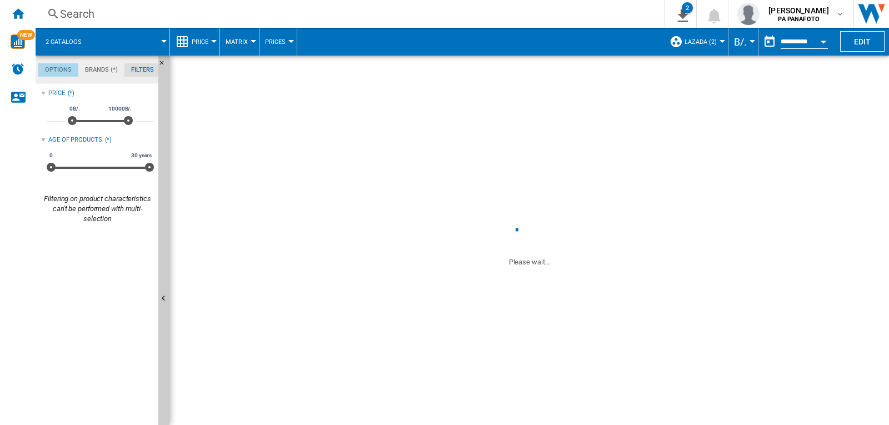
click at [48, 68] on md-tab-item "Options" at bounding box center [58, 69] width 40 height 13
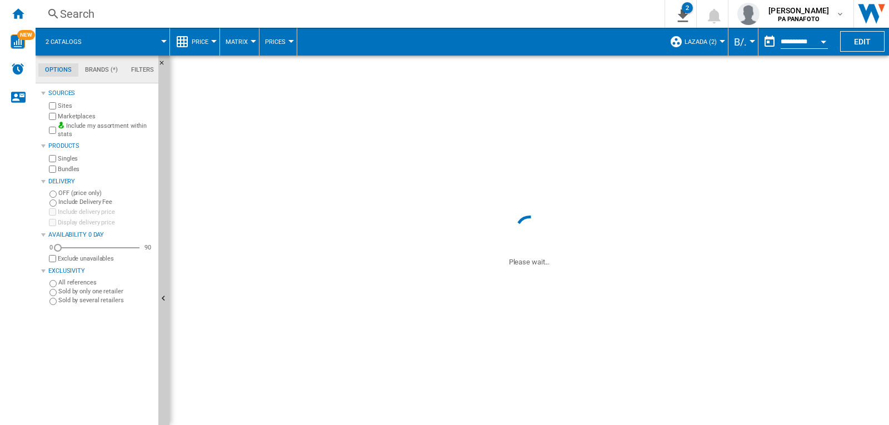
click at [83, 41] on button "2 catalogs" at bounding box center [69, 42] width 47 height 28
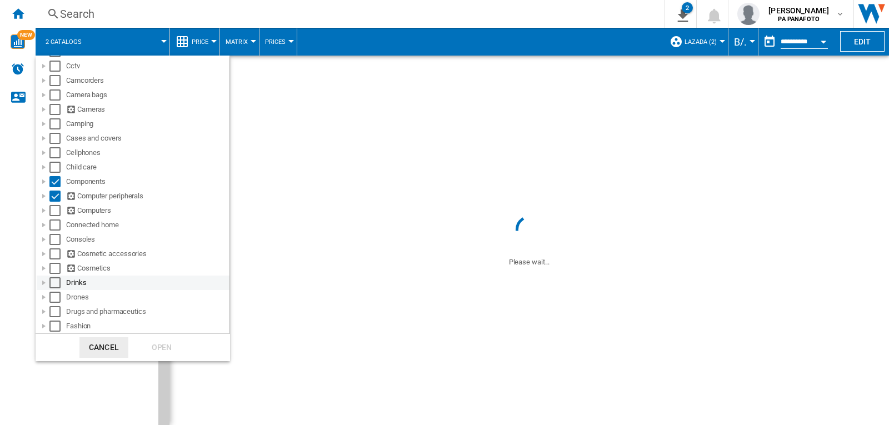
scroll to position [0, 0]
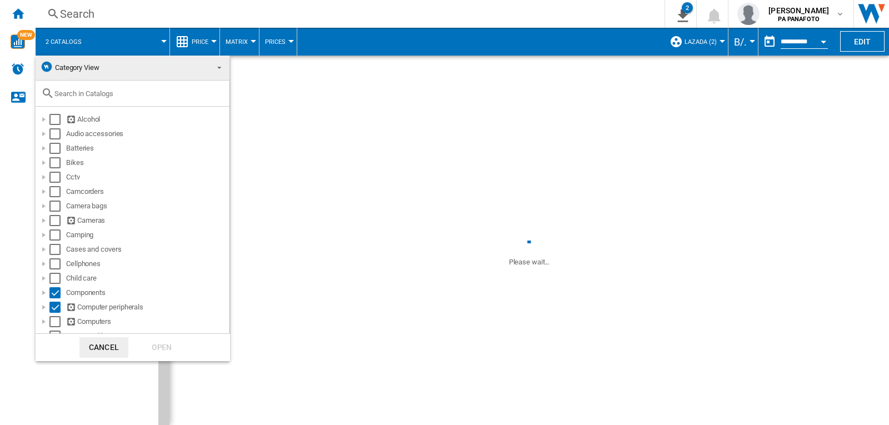
click at [143, 73] on span "Category View" at bounding box center [123, 68] width 167 height 16
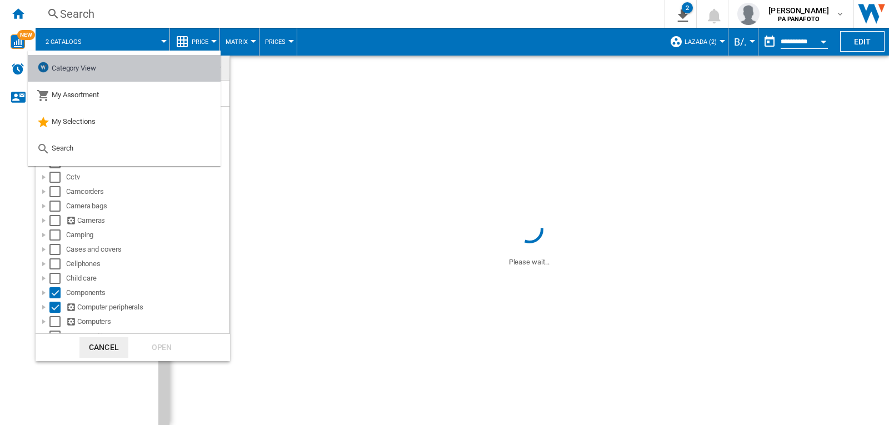
click at [143, 73] on md-option "Category View" at bounding box center [124, 68] width 193 height 27
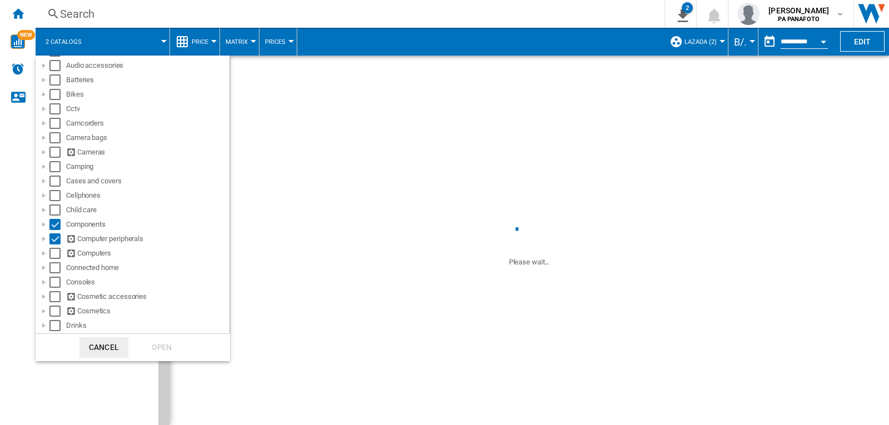
scroll to position [111, 0]
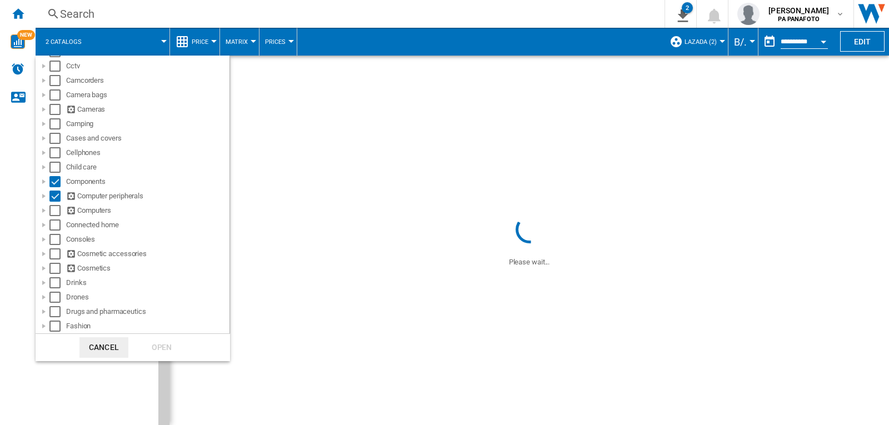
click at [378, 183] on md-backdrop at bounding box center [444, 212] width 889 height 425
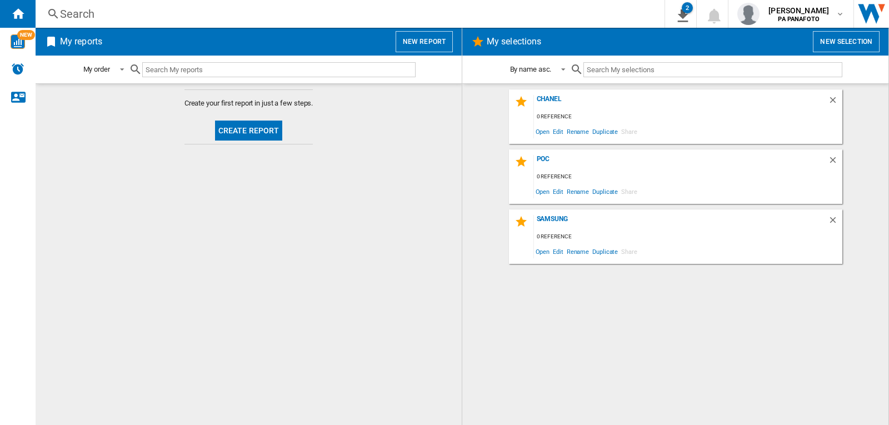
click at [256, 124] on button "Create report" at bounding box center [249, 131] width 68 height 20
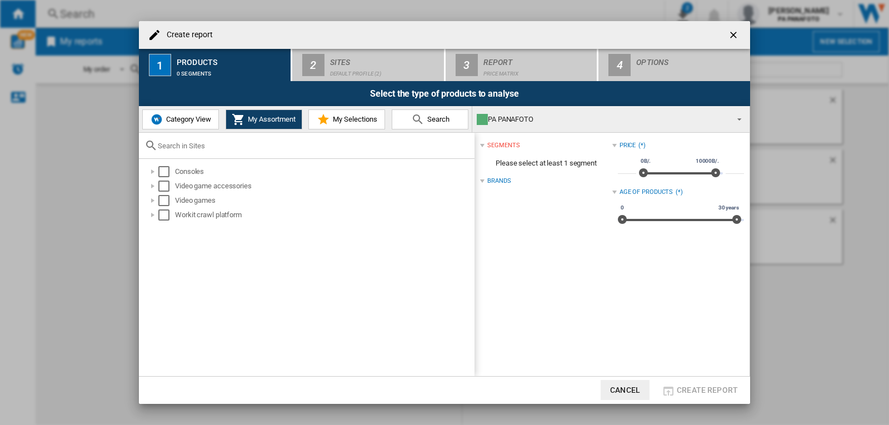
click at [187, 67] on div "0 segments" at bounding box center [231, 71] width 109 height 12
click at [189, 118] on span "Category View" at bounding box center [187, 119] width 48 height 8
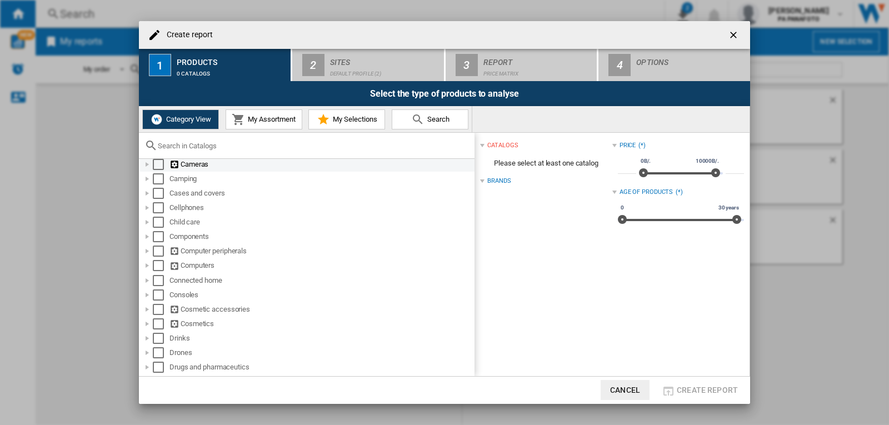
scroll to position [111, 0]
click at [158, 237] on div "Select" at bounding box center [158, 233] width 11 height 11
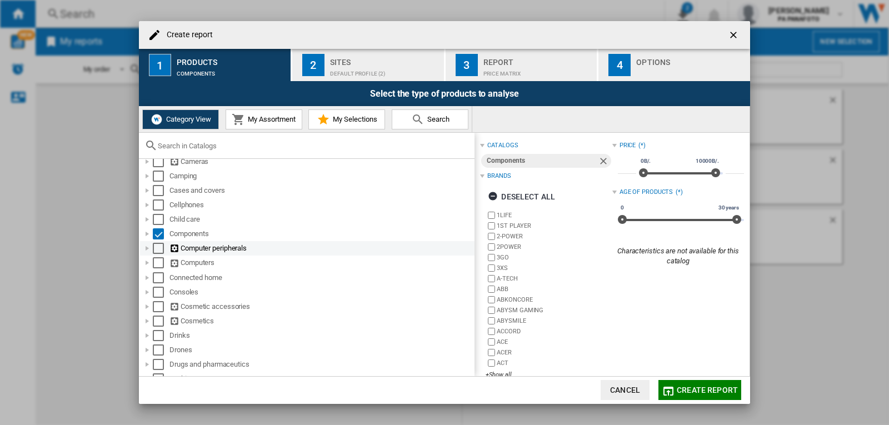
click at [157, 246] on div "Select" at bounding box center [158, 248] width 11 height 11
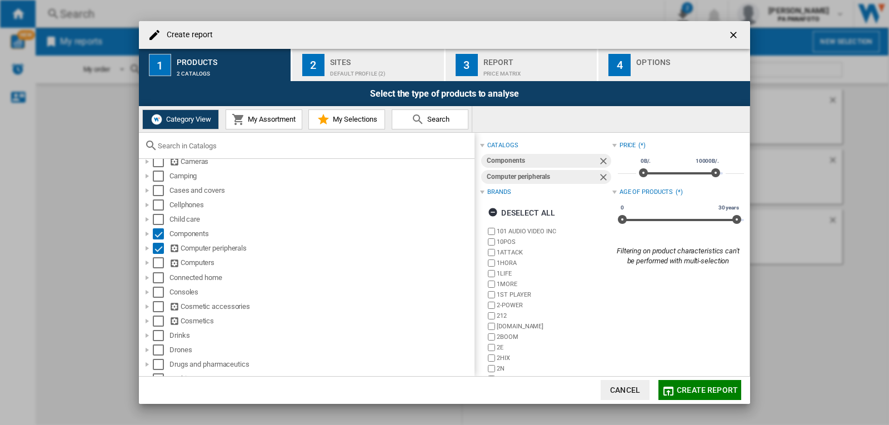
click at [340, 73] on div "Default profile (2)" at bounding box center [384, 71] width 109 height 12
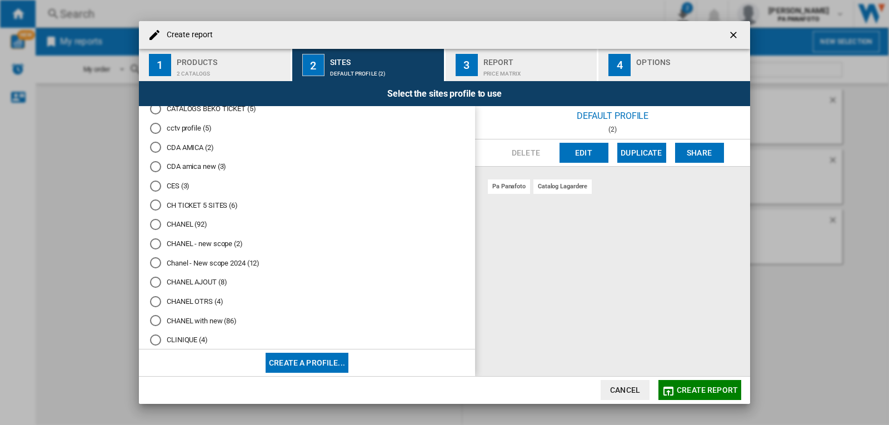
scroll to position [1500, 0]
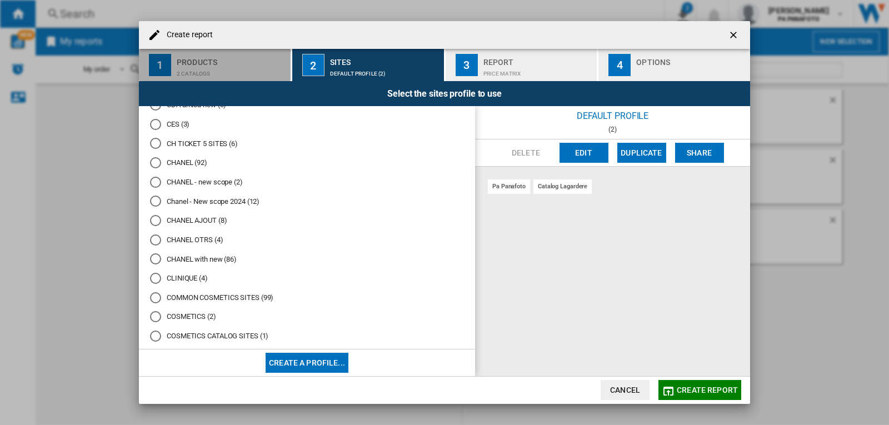
click at [225, 70] on div "2 catalogs" at bounding box center [231, 71] width 109 height 12
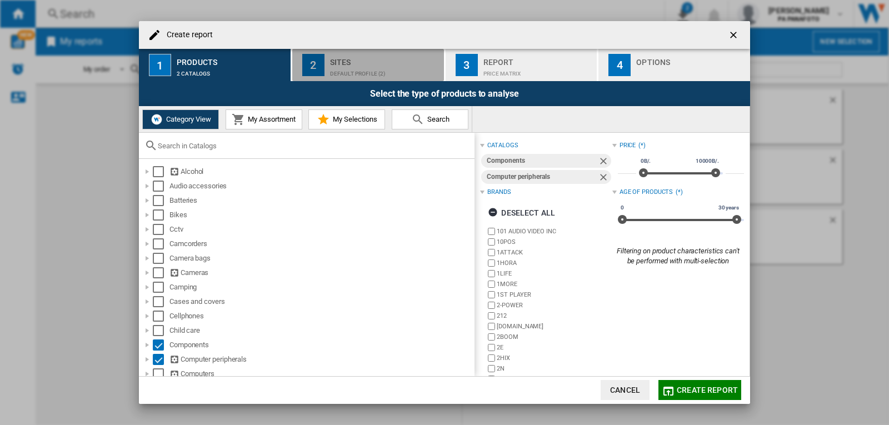
click at [354, 70] on div "Default profile (2)" at bounding box center [384, 71] width 109 height 12
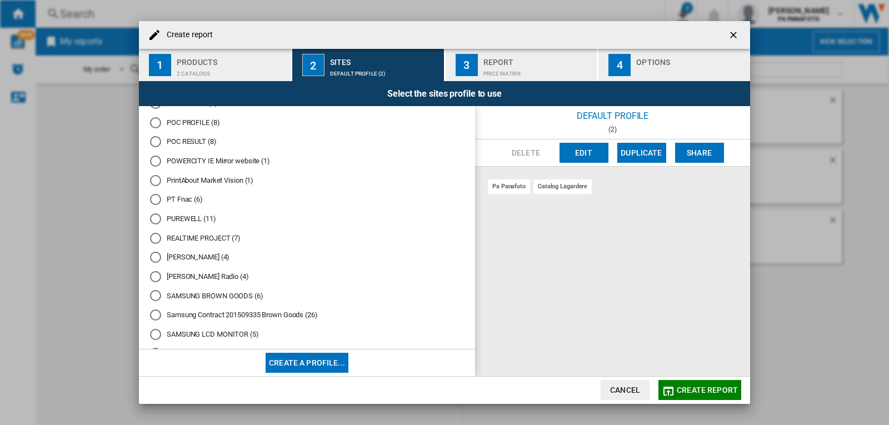
scroll to position [4881, 0]
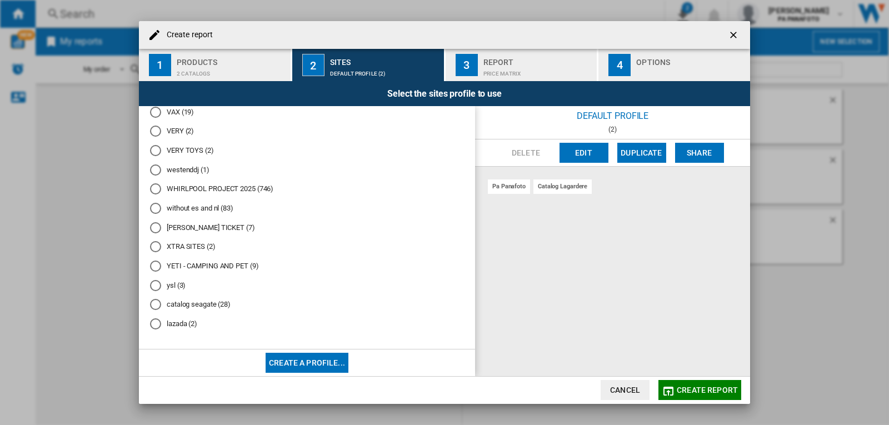
click at [225, 307] on md-radio-button "catalog seagate (28)" at bounding box center [307, 304] width 314 height 11
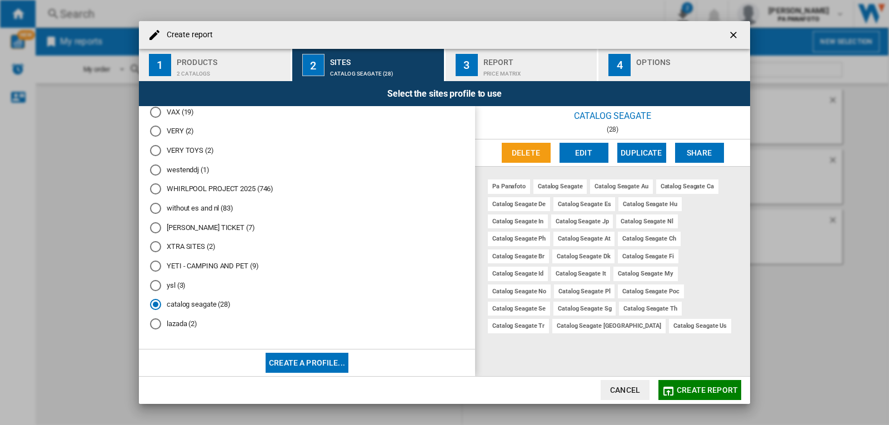
click at [700, 389] on span "Create report" at bounding box center [707, 390] width 61 height 9
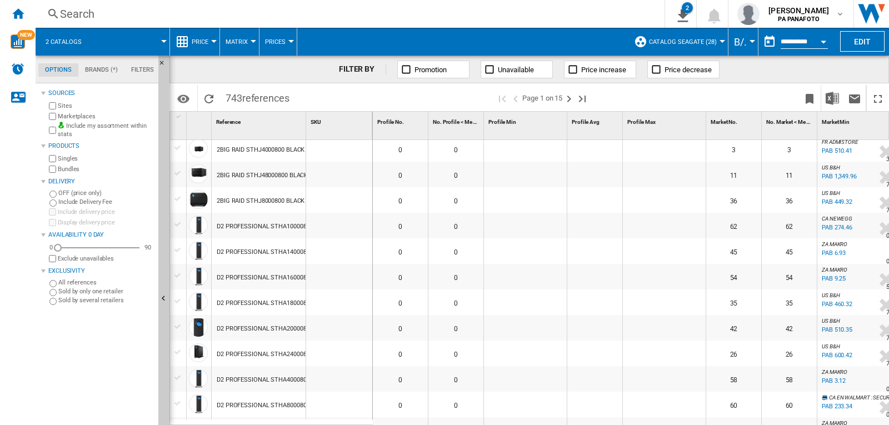
scroll to position [1052, 0]
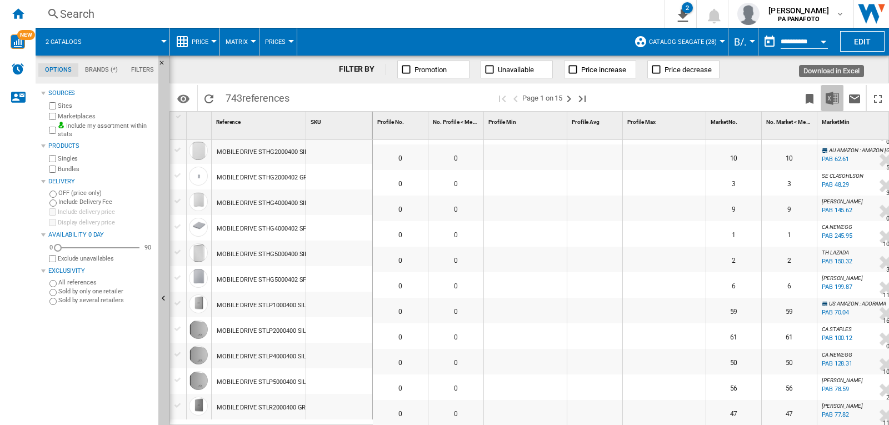
click at [832, 103] on img "Download in Excel" at bounding box center [831, 98] width 13 height 13
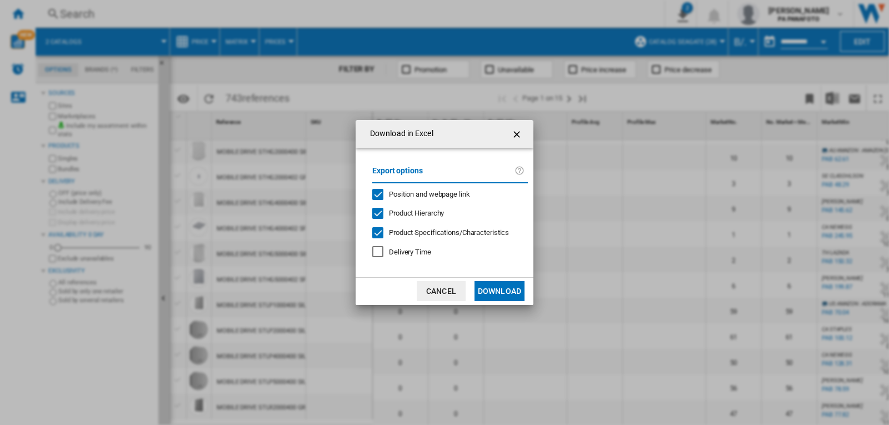
click at [512, 291] on button "Download" at bounding box center [499, 291] width 50 height 20
